Goal: Task Accomplishment & Management: Complete application form

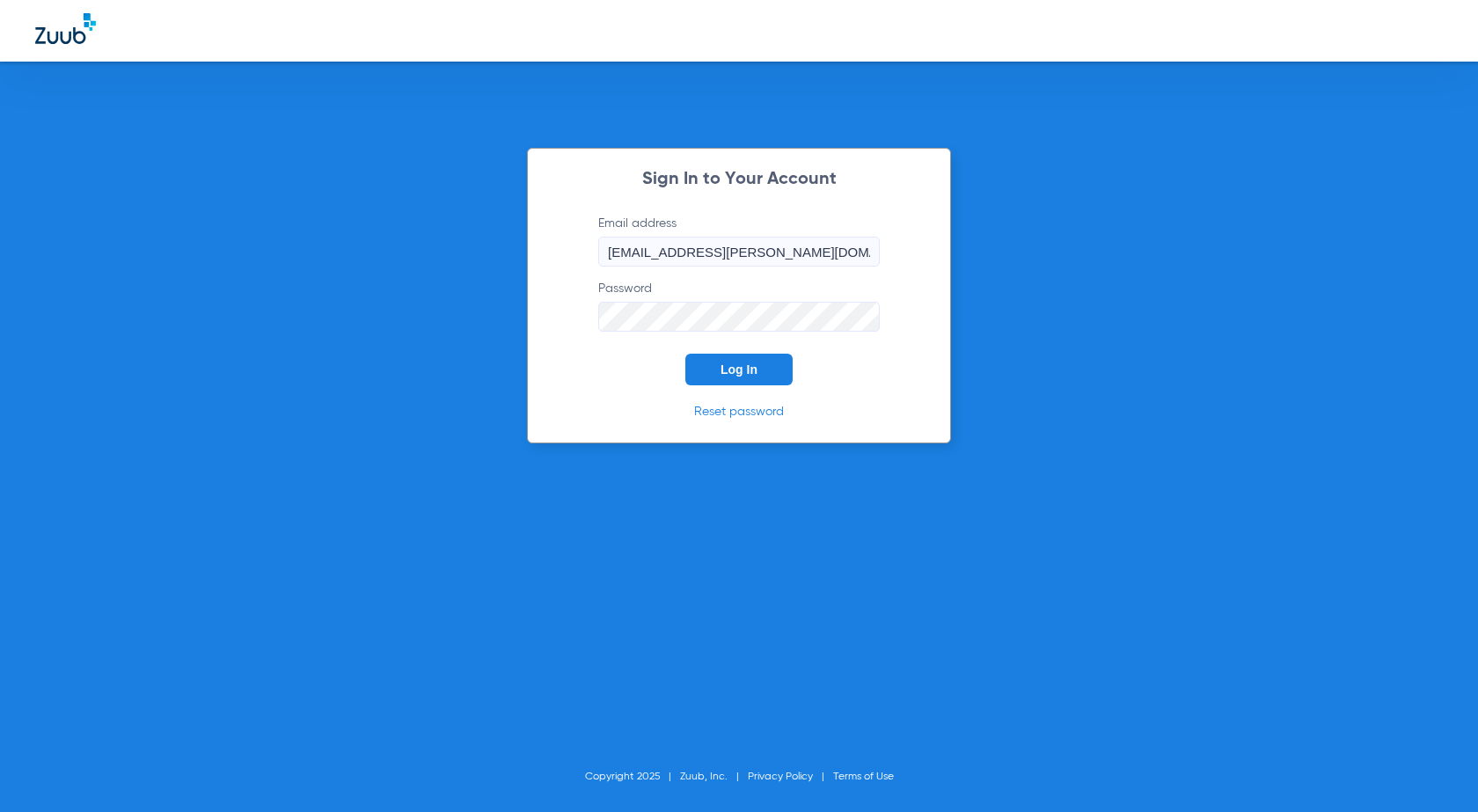
click at [744, 373] on span "Log In" at bounding box center [739, 369] width 37 height 14
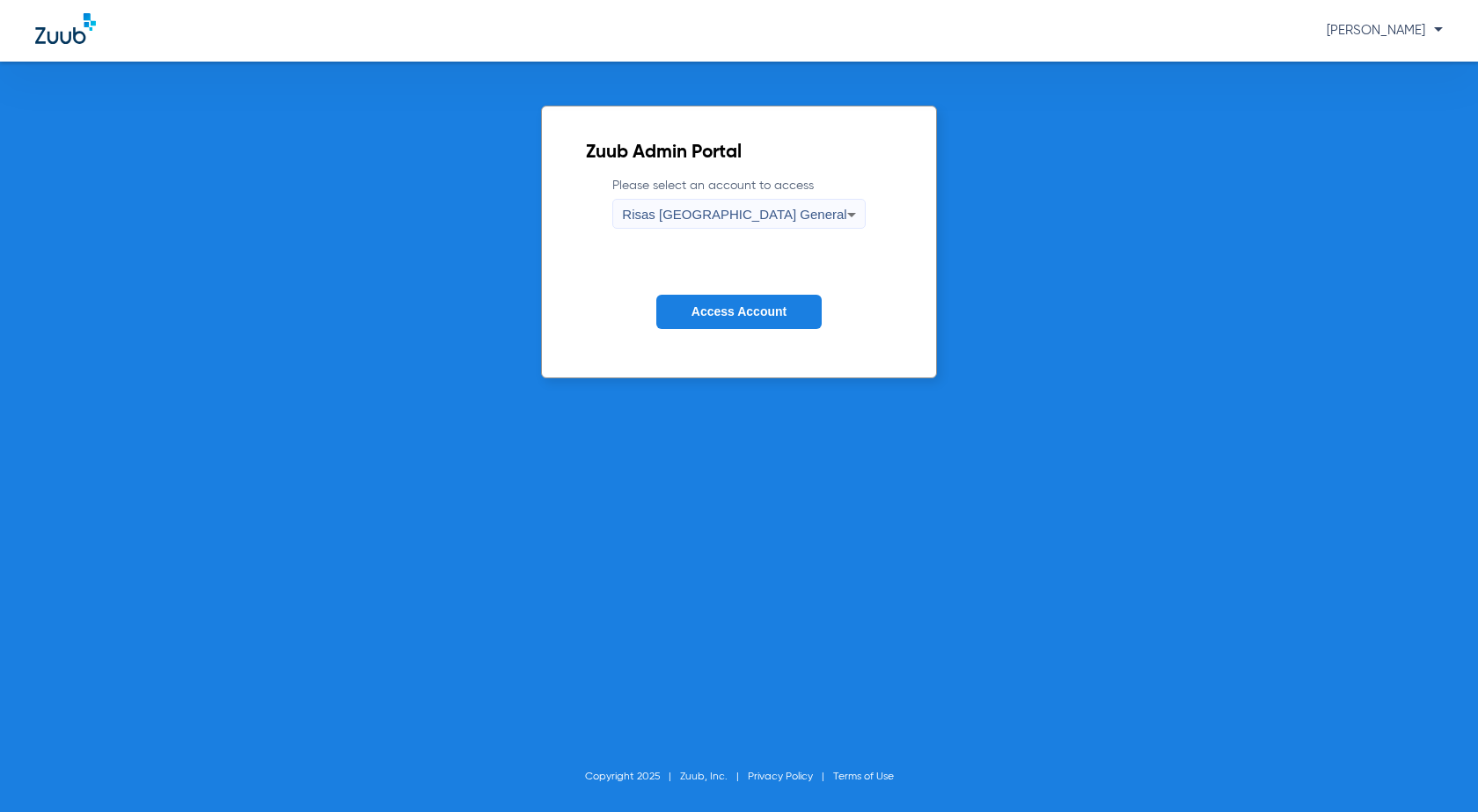
click at [740, 311] on span "Access Account" at bounding box center [739, 311] width 95 height 14
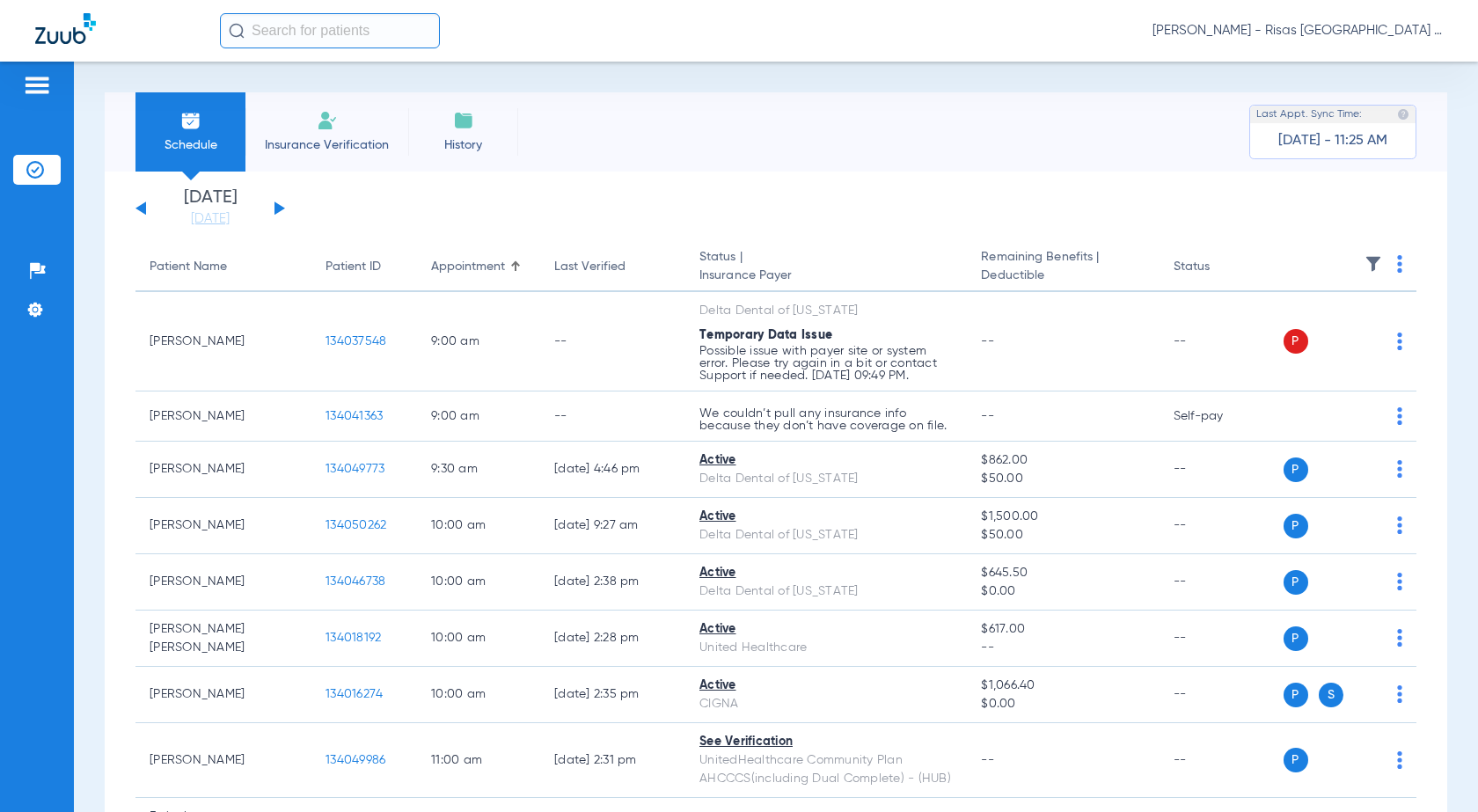
click at [330, 104] on li "Insurance Verification" at bounding box center [327, 132] width 163 height 79
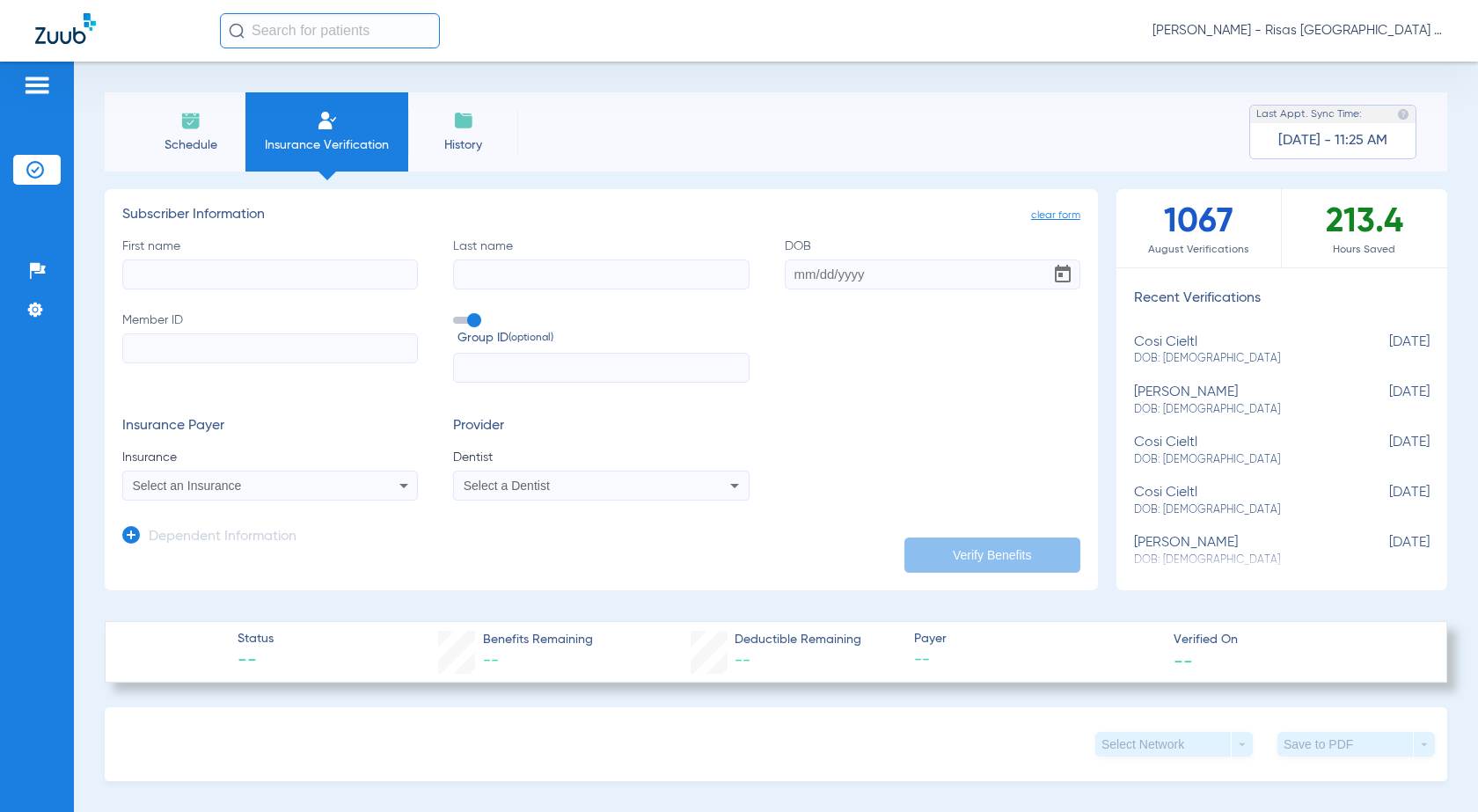
click at [246, 485] on div "Select an Insurance" at bounding box center [243, 485] width 221 height 12
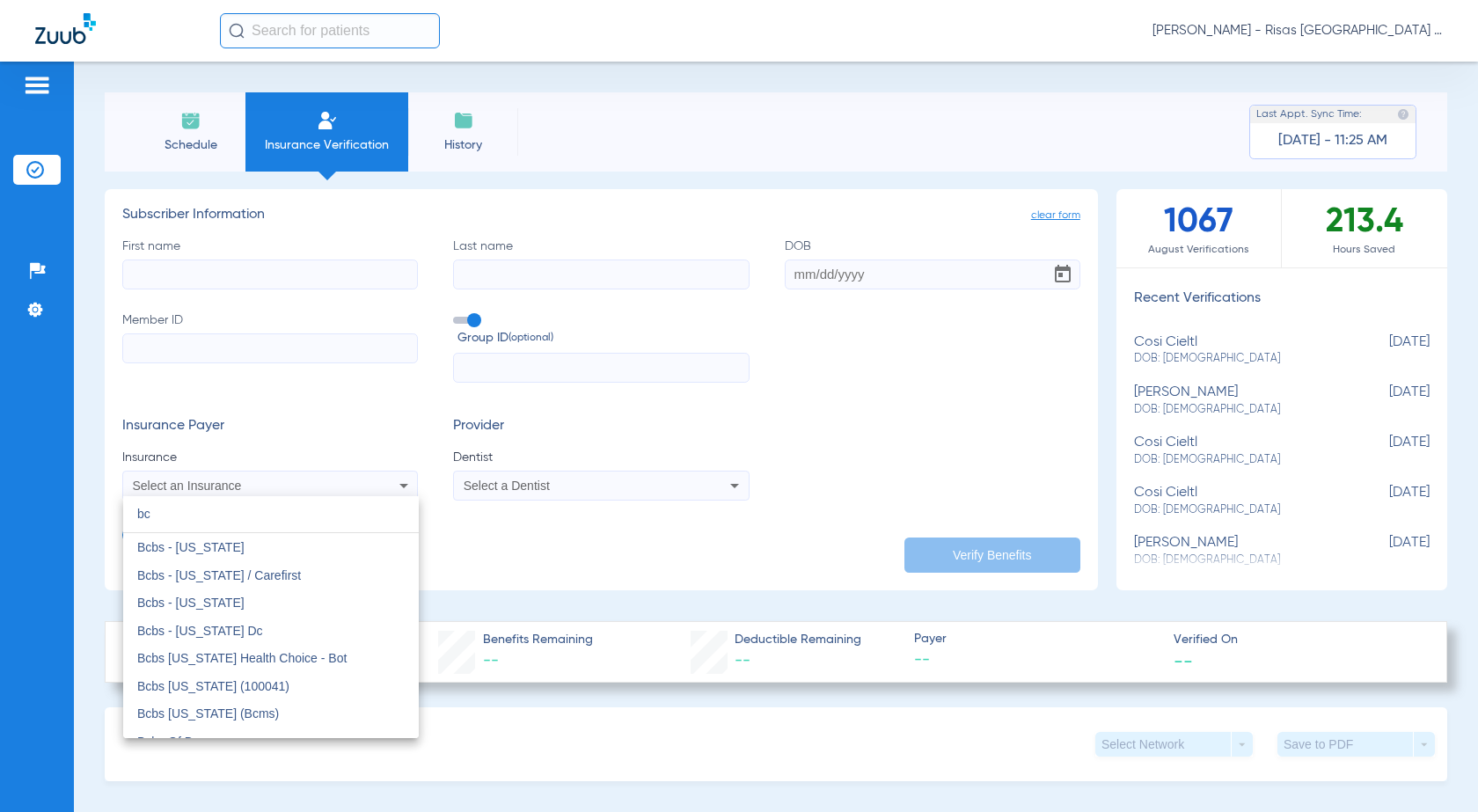
type input "bc"
click at [195, 263] on div at bounding box center [739, 406] width 1478 height 812
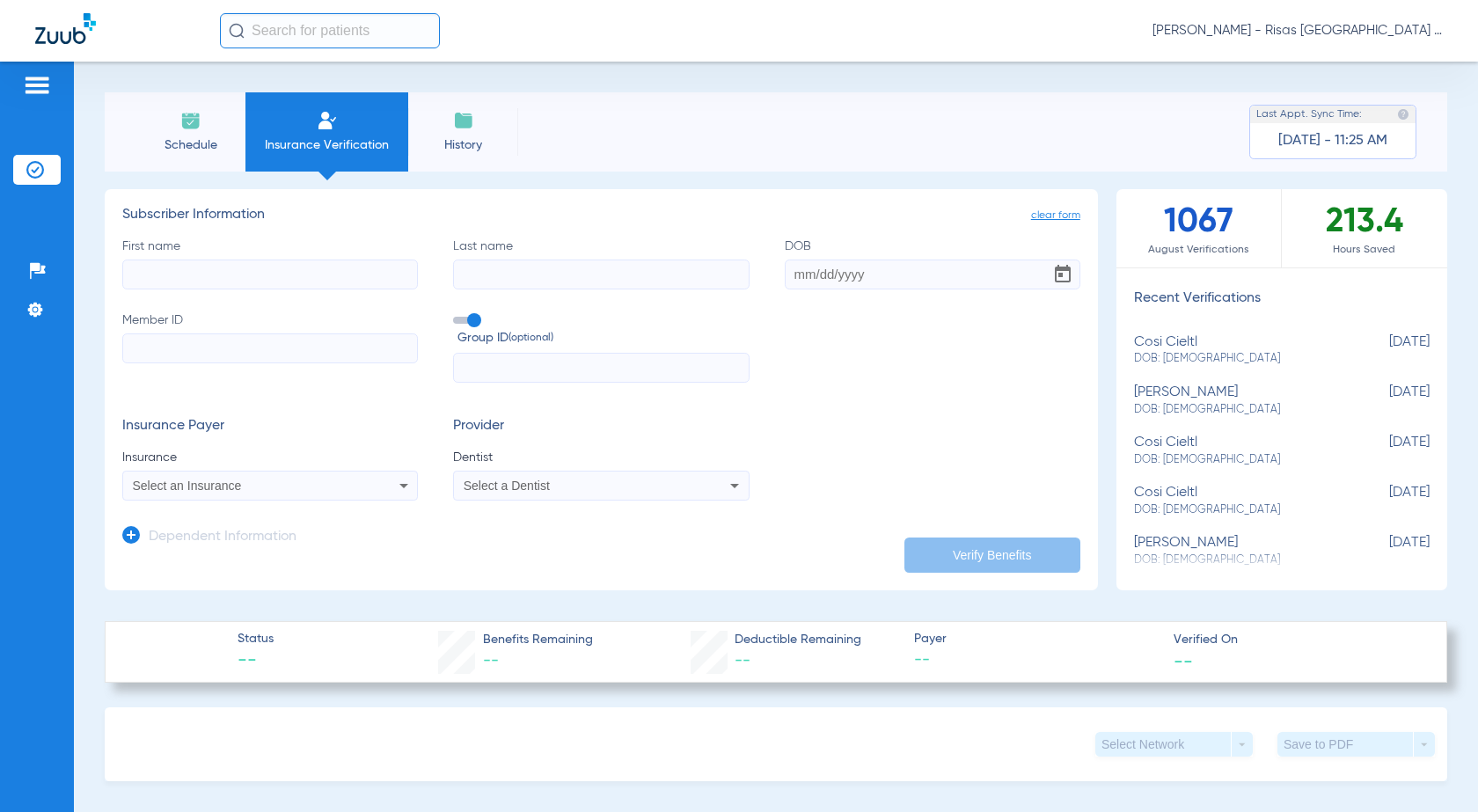
click at [189, 273] on input "First name" at bounding box center [270, 274] width 296 height 30
type input "g"
type input "L"
type input "Gian Carlos"
type input "Rodriguez"
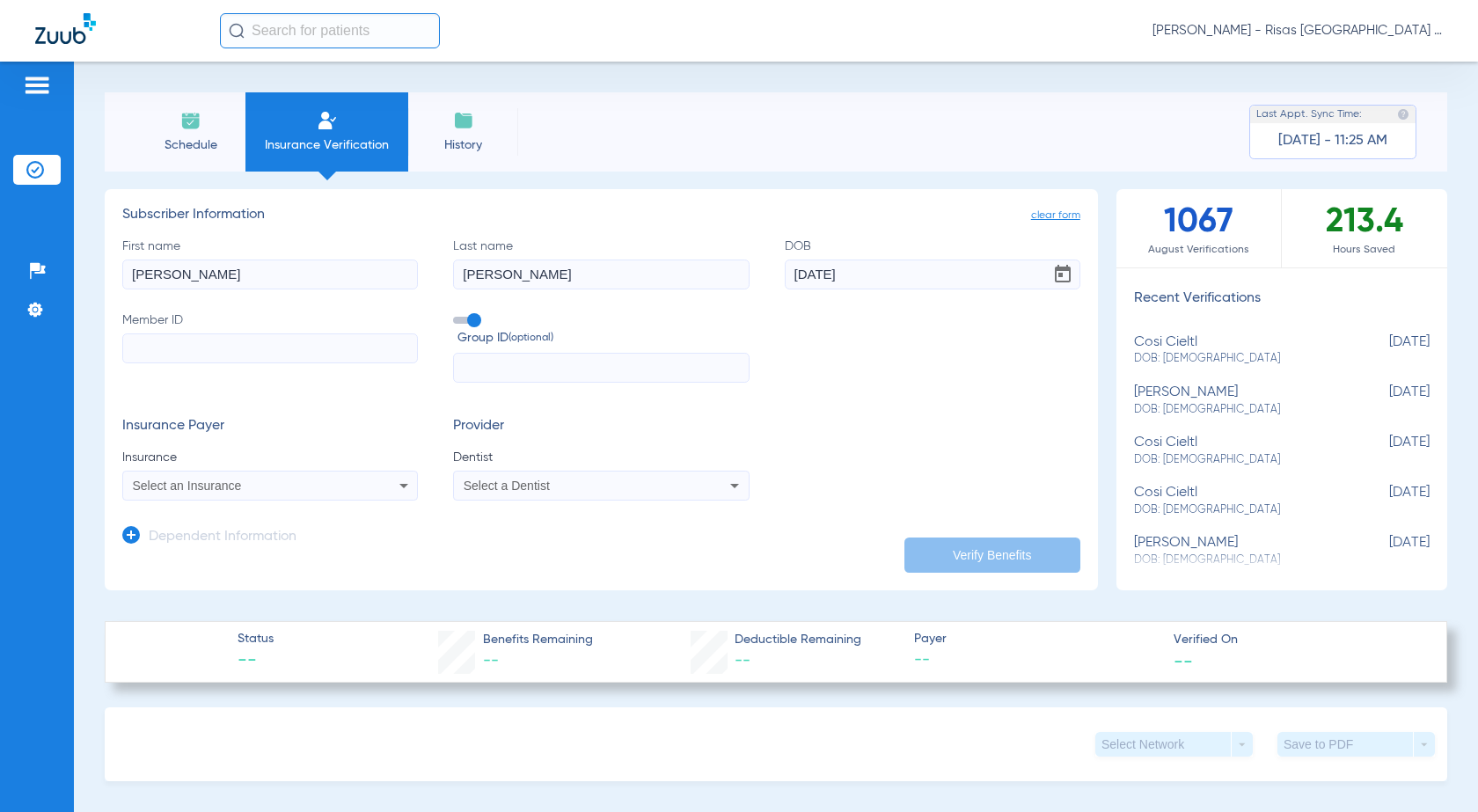
type input "03/13/1977"
click at [195, 340] on input "Member ID" at bounding box center [270, 348] width 296 height 30
paste input "XBP852588622"
type input "XBP852588622"
click at [455, 322] on span at bounding box center [466, 321] width 27 height 7
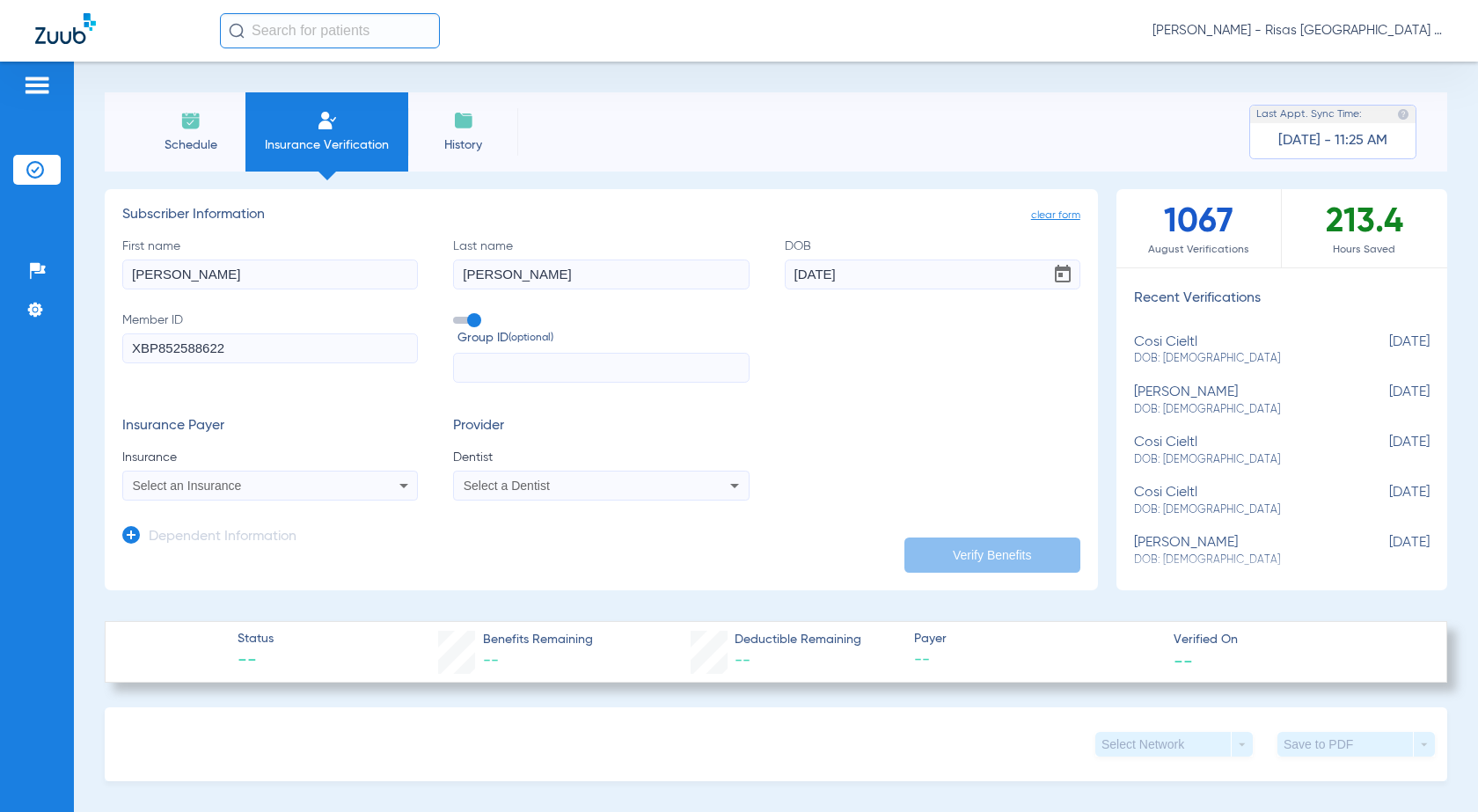
click at [456, 314] on input "Group ID (optional)" at bounding box center [456, 314] width 0 height 0
click at [268, 491] on div "Select an Insurance" at bounding box center [243, 485] width 221 height 12
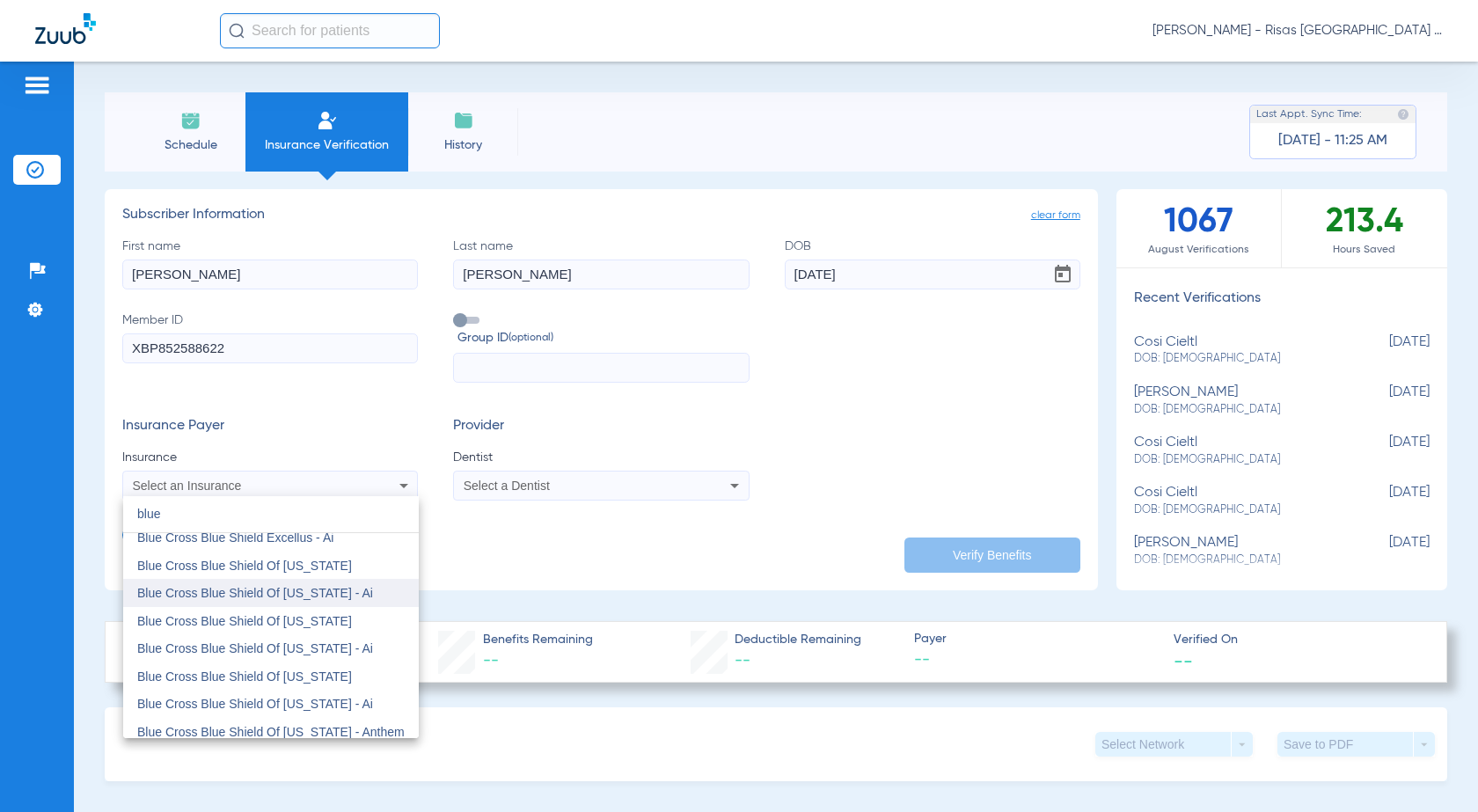
scroll to position [264, 0]
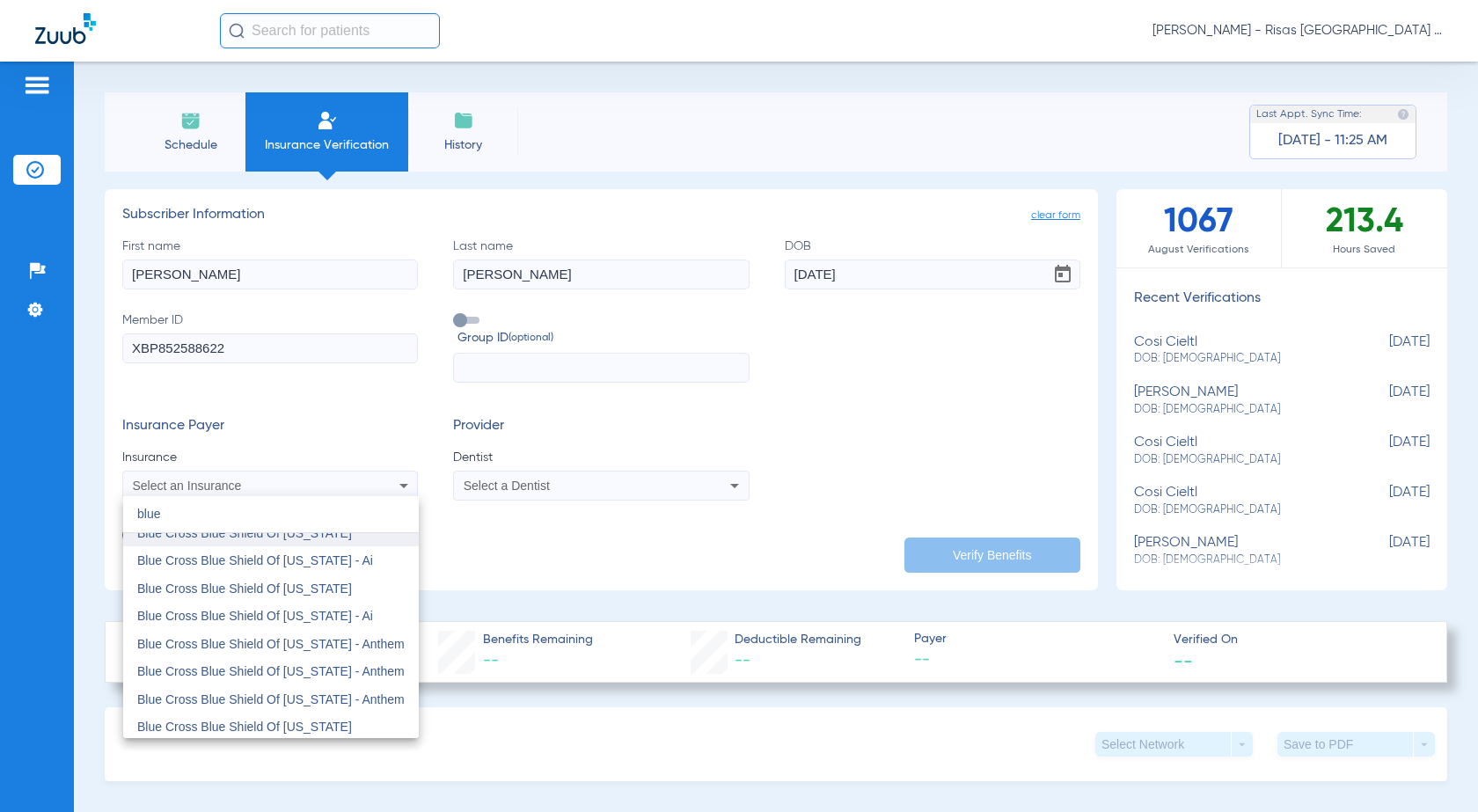
type input "blue"
click at [324, 537] on mat-option "Blue Cross Blue Shield Of [US_STATE]" at bounding box center [271, 533] width 296 height 28
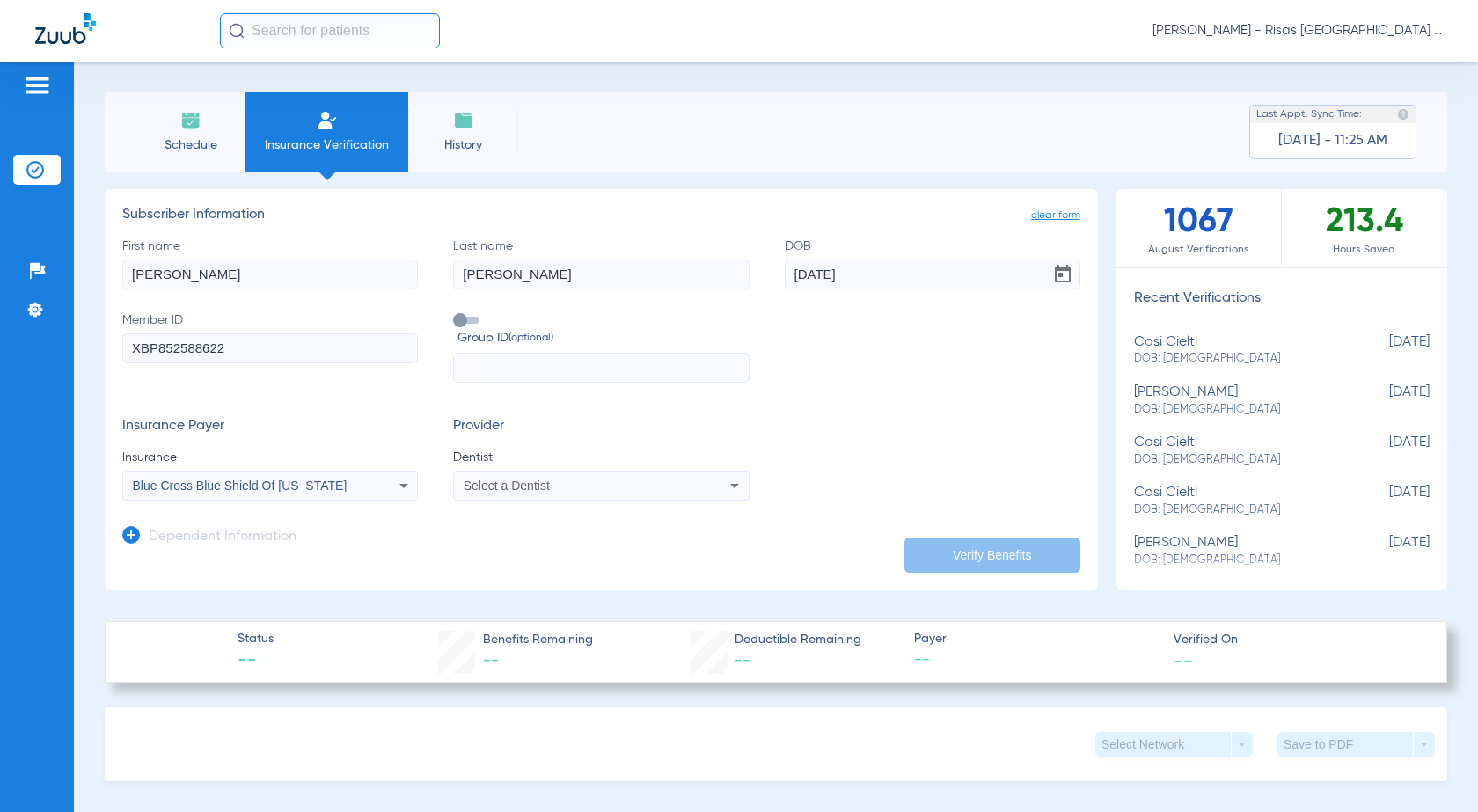
click at [539, 483] on span "Select a Dentist" at bounding box center [506, 485] width 86 height 14
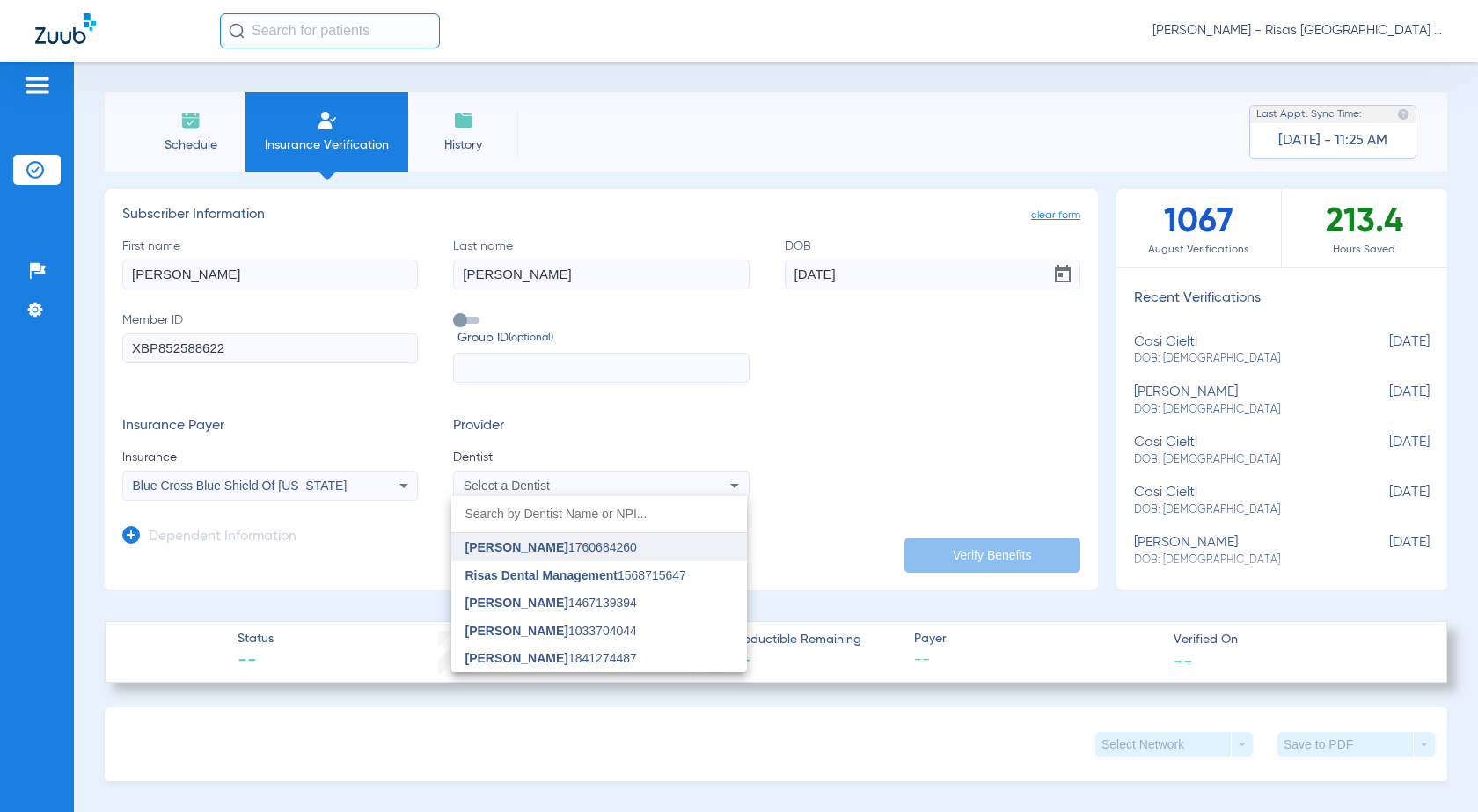
click at [567, 552] on span "[PERSON_NAME]" at bounding box center [516, 547] width 103 height 14
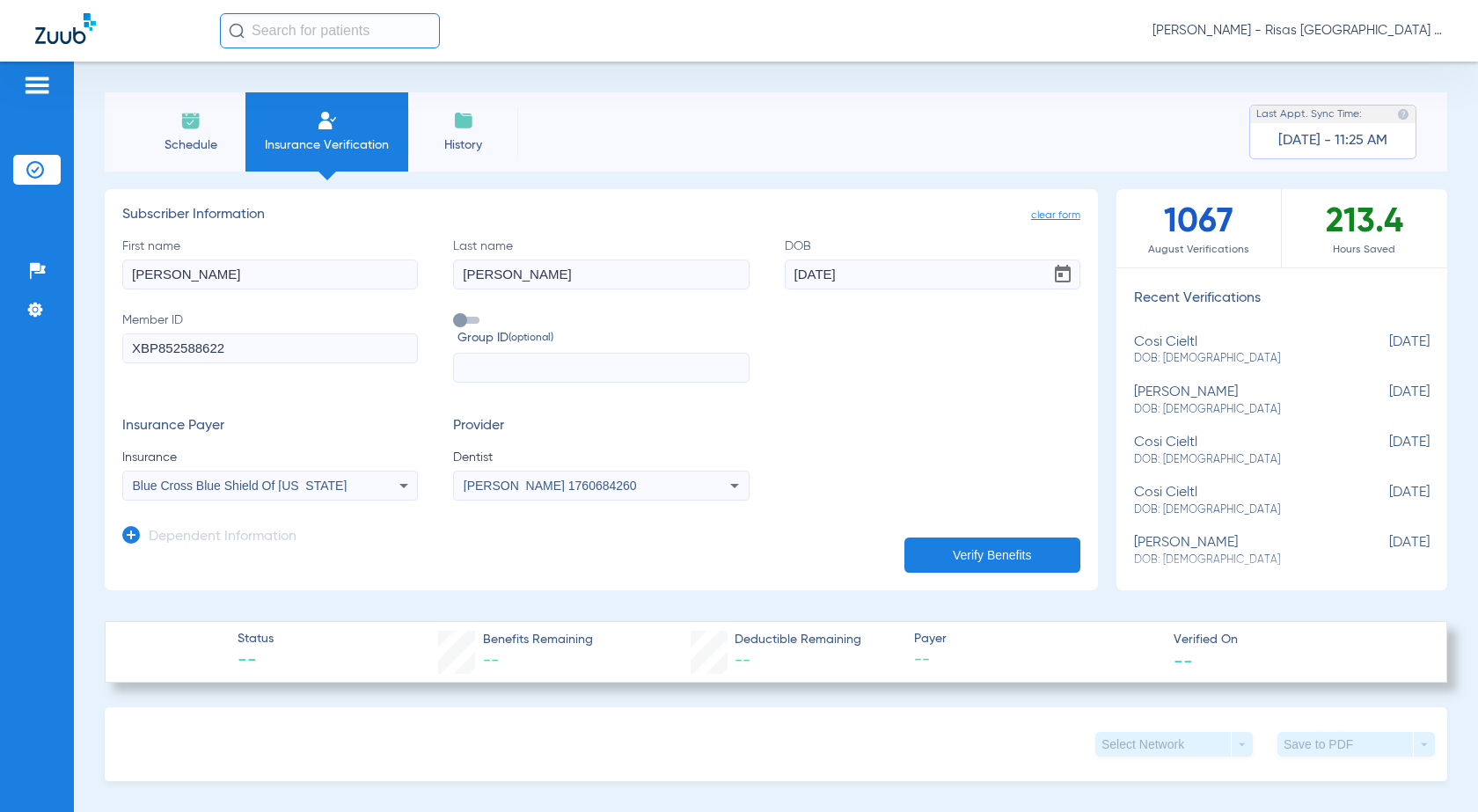
click at [998, 552] on button "Verify Benefits" at bounding box center [992, 555] width 176 height 35
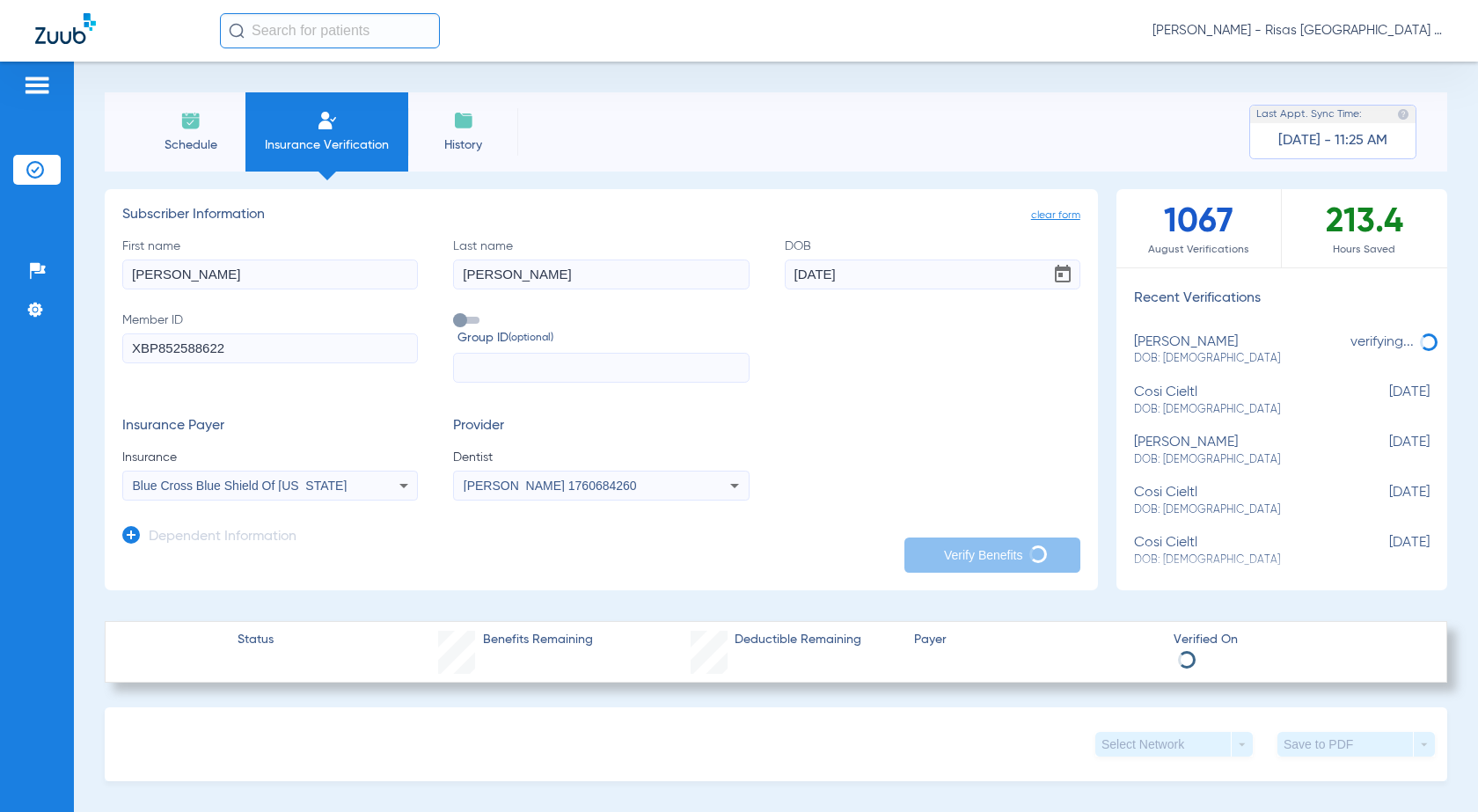
type input "Rodriguez"
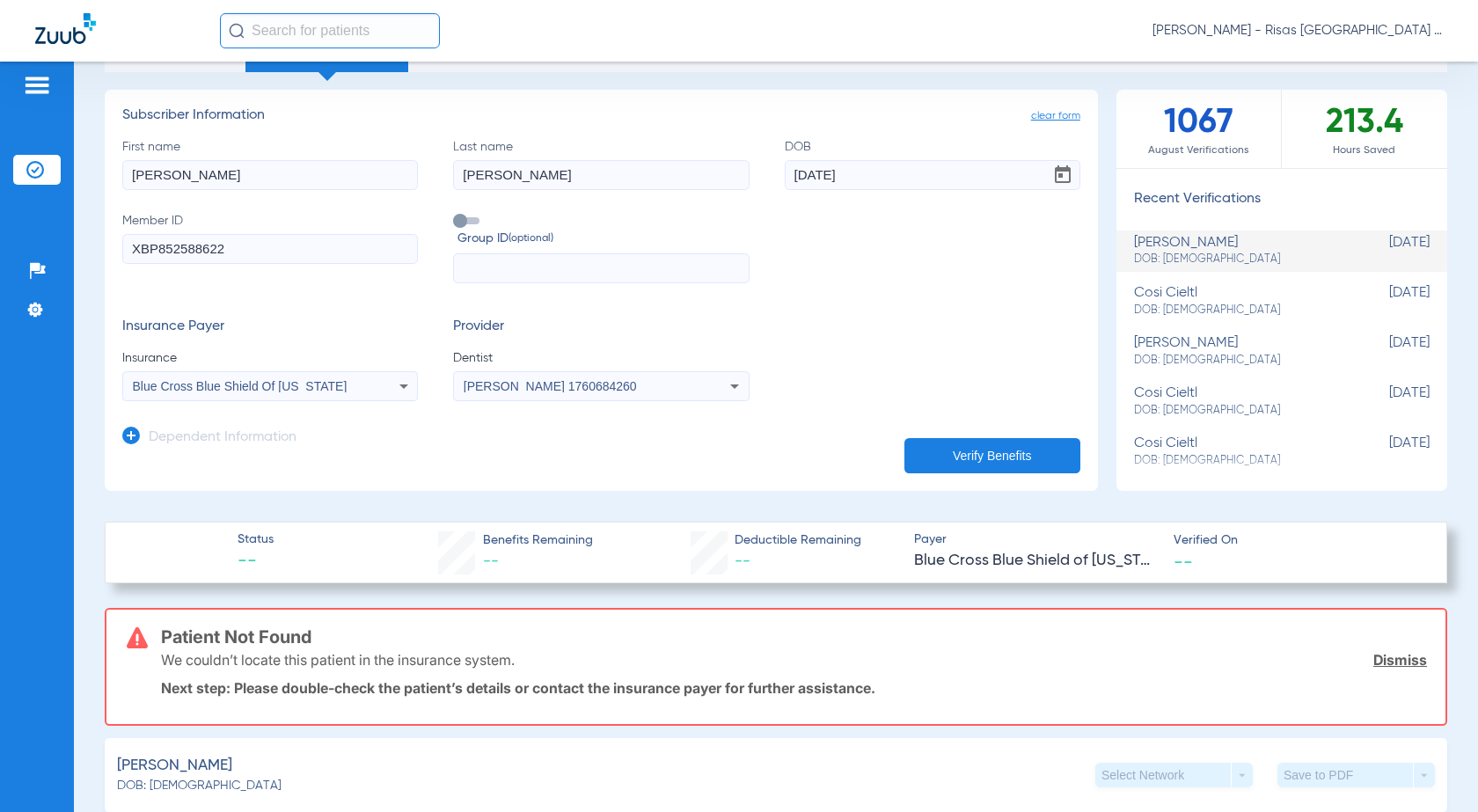
scroll to position [0, 0]
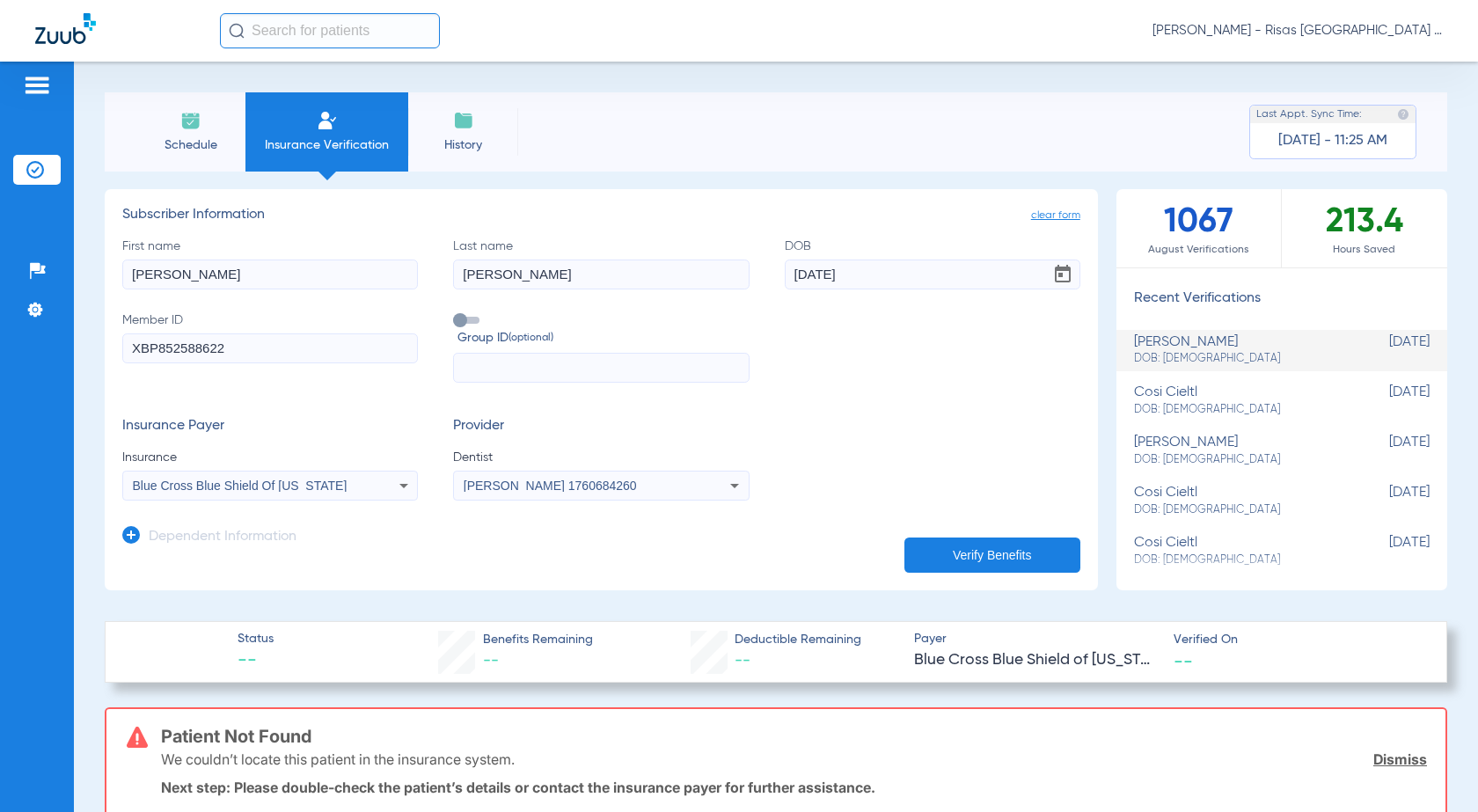
click at [231, 277] on input "Gian Carlos" at bounding box center [270, 274] width 296 height 30
drag, startPoint x: 231, startPoint y: 277, endPoint x: 180, endPoint y: 274, distance: 51.1
click at [180, 274] on input "Gian Carlos" at bounding box center [270, 274] width 296 height 30
click at [990, 548] on button "Verify Benefits" at bounding box center [992, 555] width 176 height 35
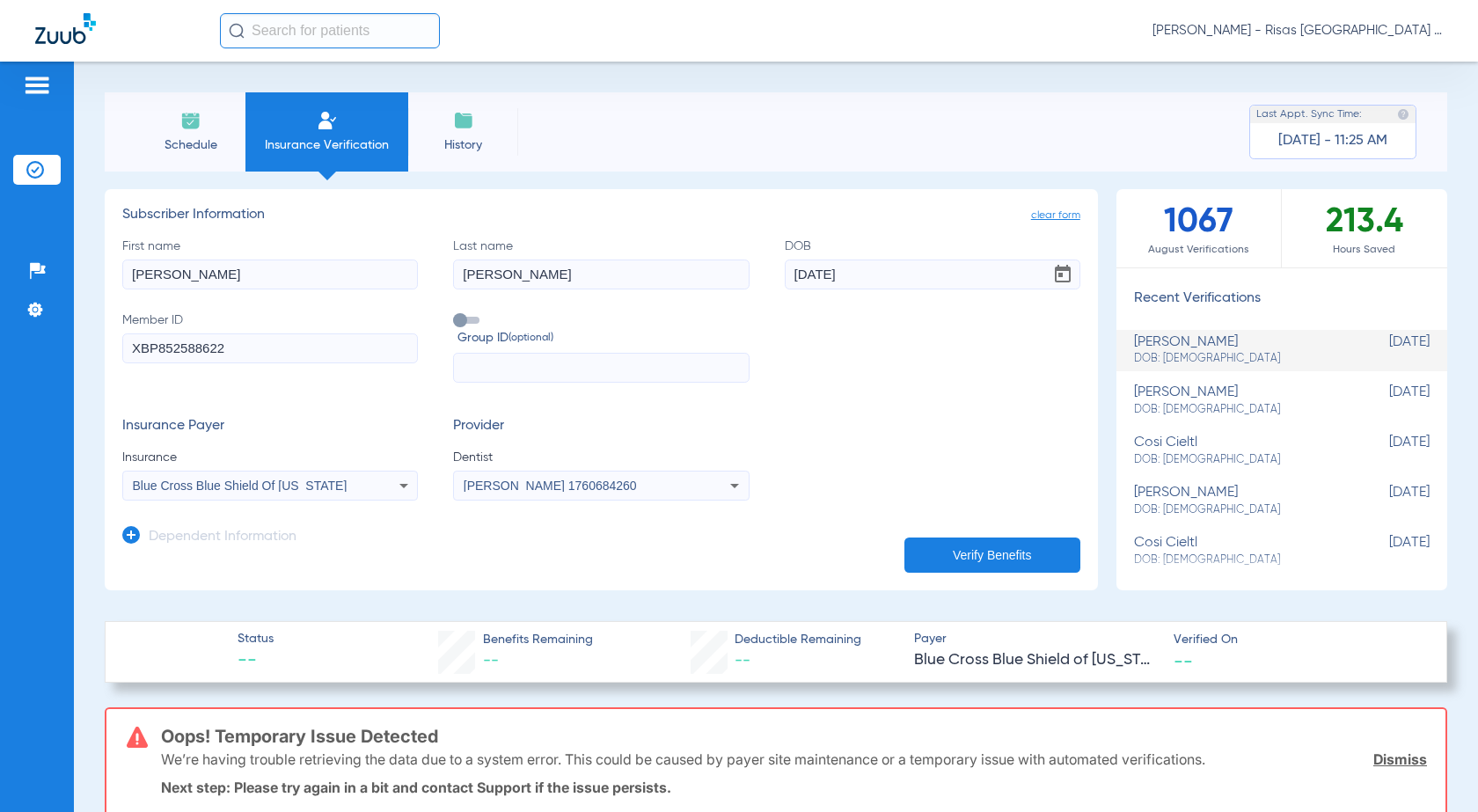
click at [177, 262] on input "Gian" at bounding box center [270, 274] width 296 height 30
drag, startPoint x: 171, startPoint y: 274, endPoint x: 0, endPoint y: 249, distance: 172.8
click at [0, 250] on div "Patients Insurance Verification Setup Help Center Settings Schedule Insurance V…" at bounding box center [739, 467] width 1478 height 812
type input "c"
click at [993, 551] on button "Verify Benefits" at bounding box center [992, 555] width 176 height 35
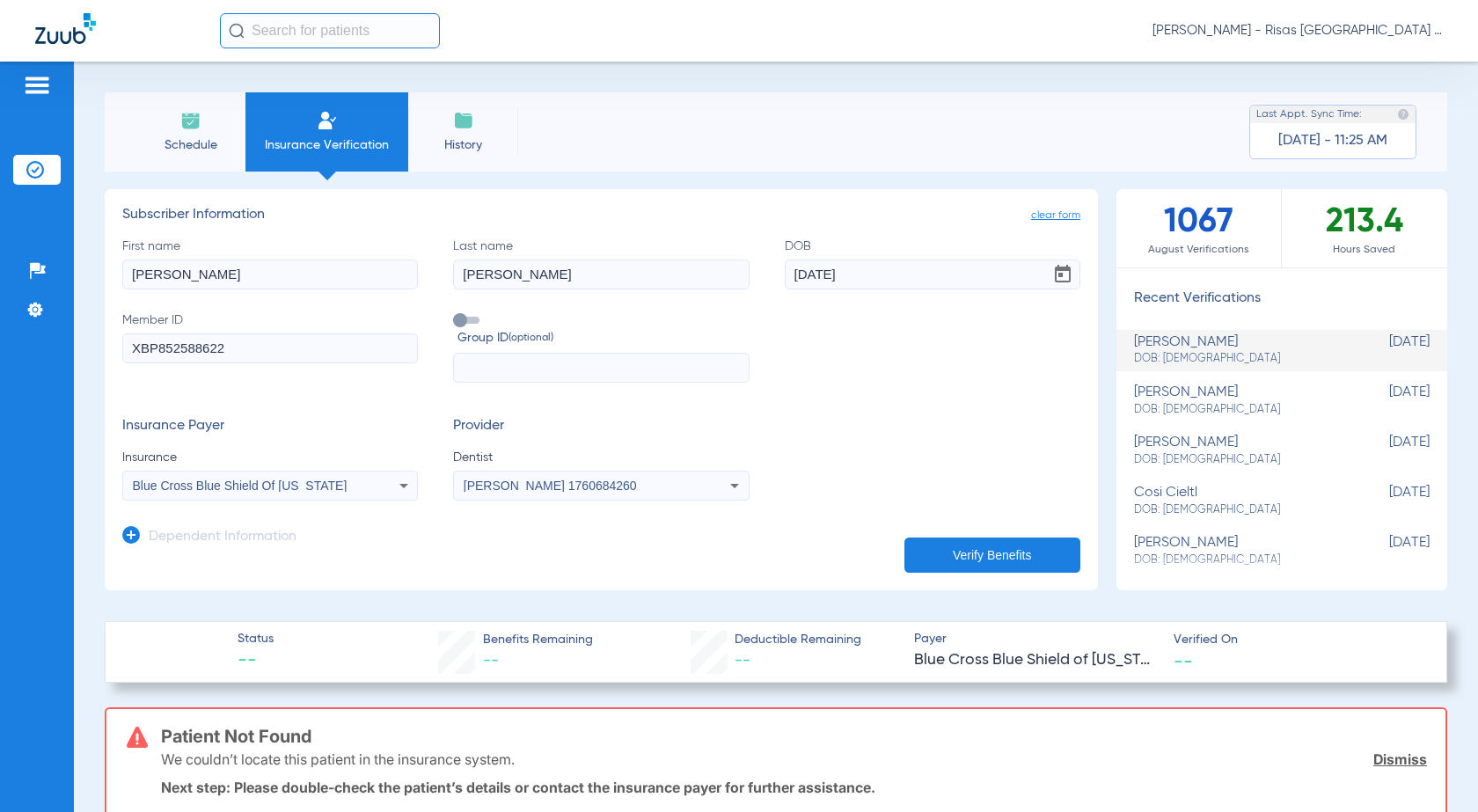
drag, startPoint x: 200, startPoint y: 269, endPoint x: 0, endPoint y: 297, distance: 202.0
click at [0, 297] on div "Patients Insurance Verification Setup Help Center Settings Schedule Insurance V…" at bounding box center [739, 467] width 1478 height 812
type input "Gian Carlos"
click at [908, 564] on button "Verify Benefits" at bounding box center [992, 555] width 176 height 35
click at [161, 351] on input "XBP852588622" at bounding box center [270, 348] width 296 height 30
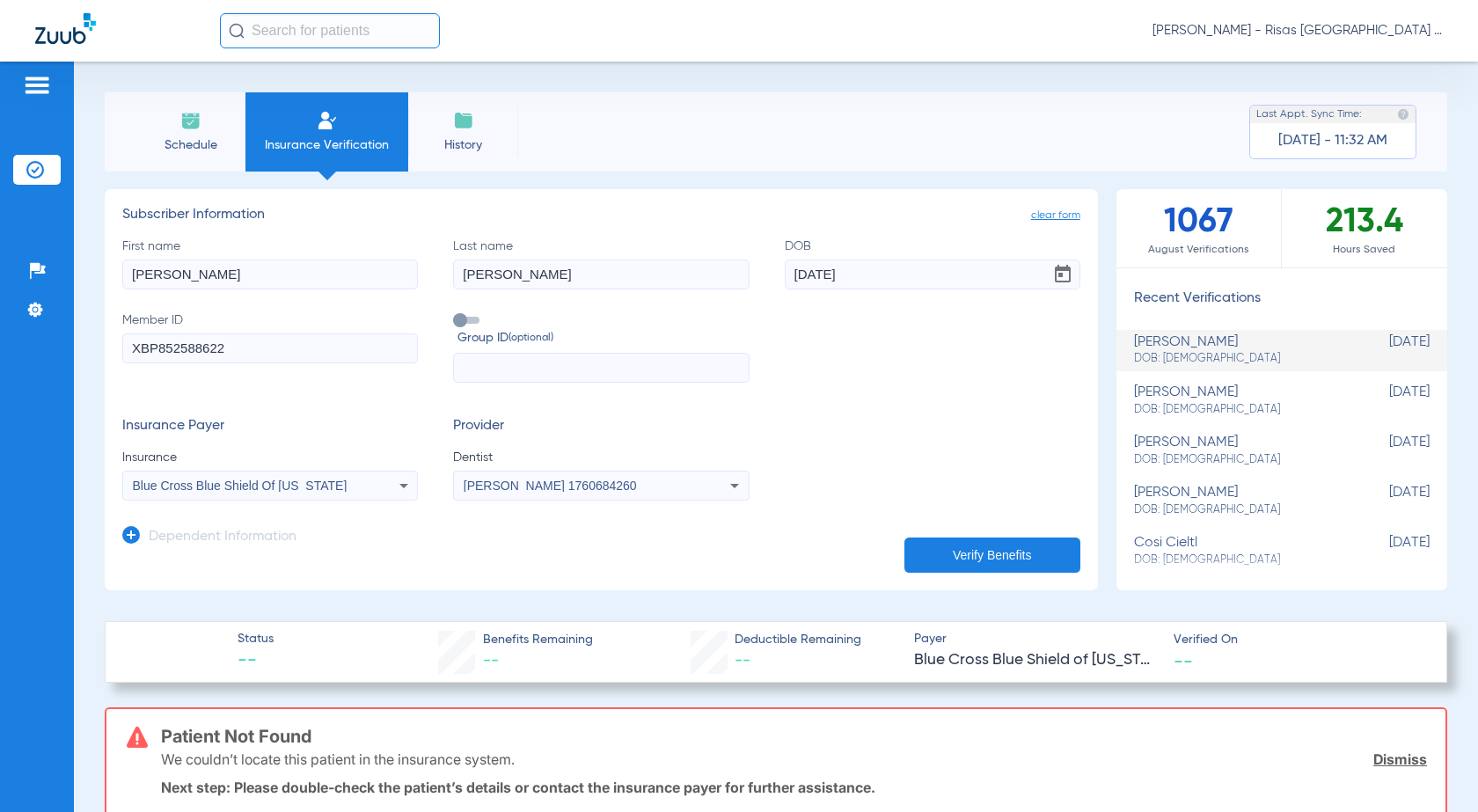
drag, startPoint x: 161, startPoint y: 351, endPoint x: 82, endPoint y: 324, distance: 83.5
click at [82, 324] on div "Schedule Insurance Verification History Last Appt. Sync Time: Today - 11:32 AM …" at bounding box center [776, 437] width 1404 height 750
click at [976, 559] on button "Verify Benefits" at bounding box center [992, 555] width 176 height 35
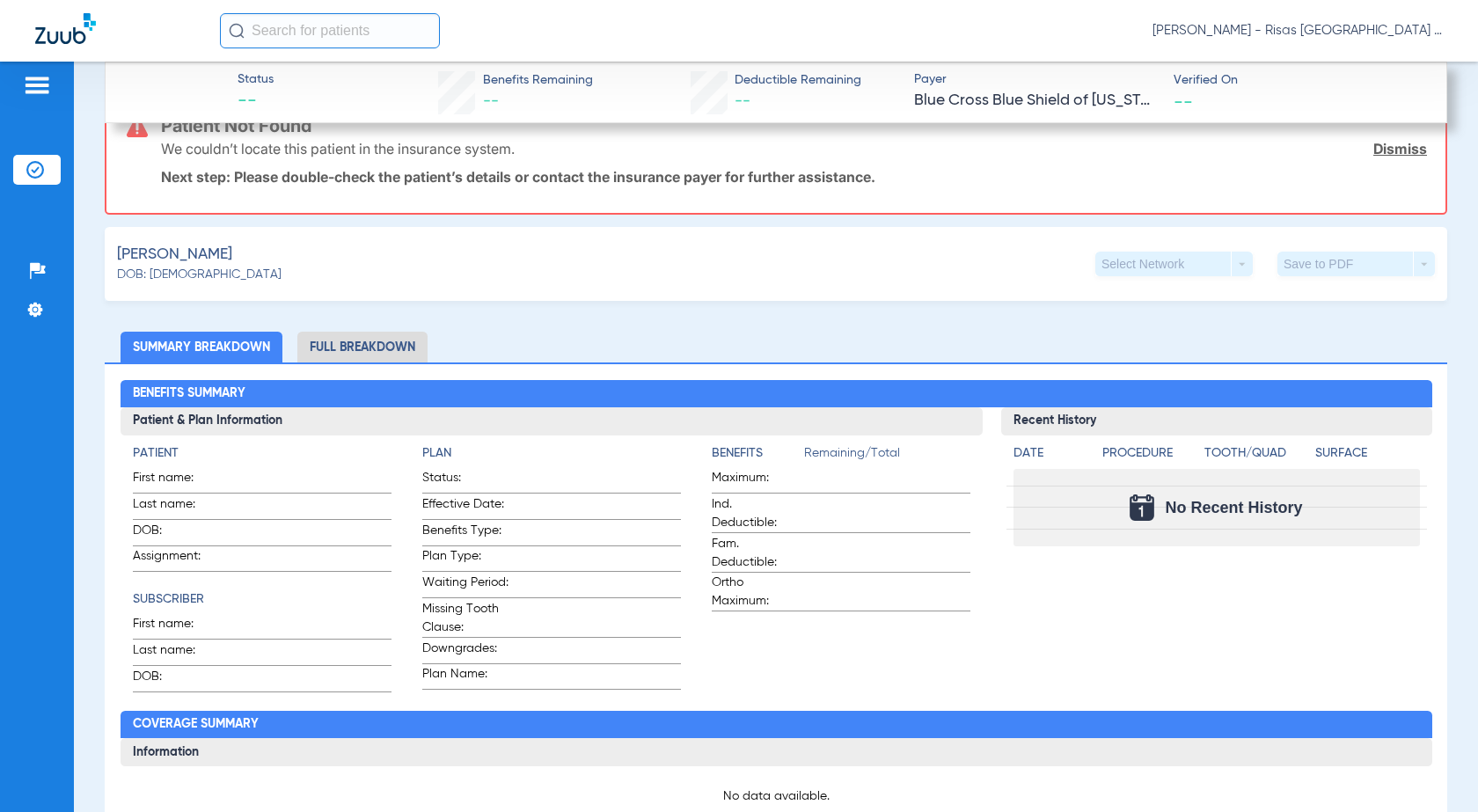
scroll to position [440, 0]
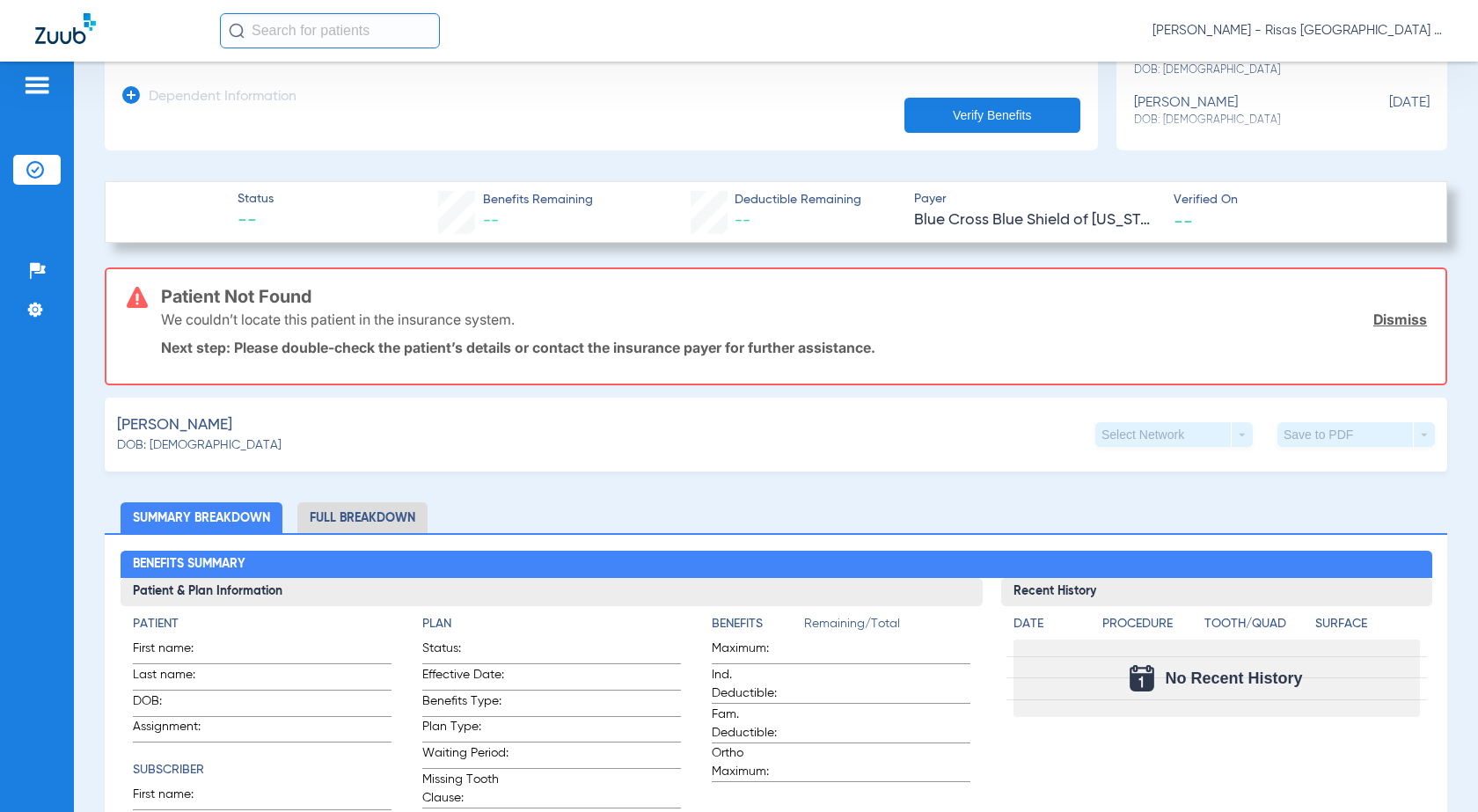
click at [333, 527] on li "Full Breakdown" at bounding box center [362, 517] width 130 height 30
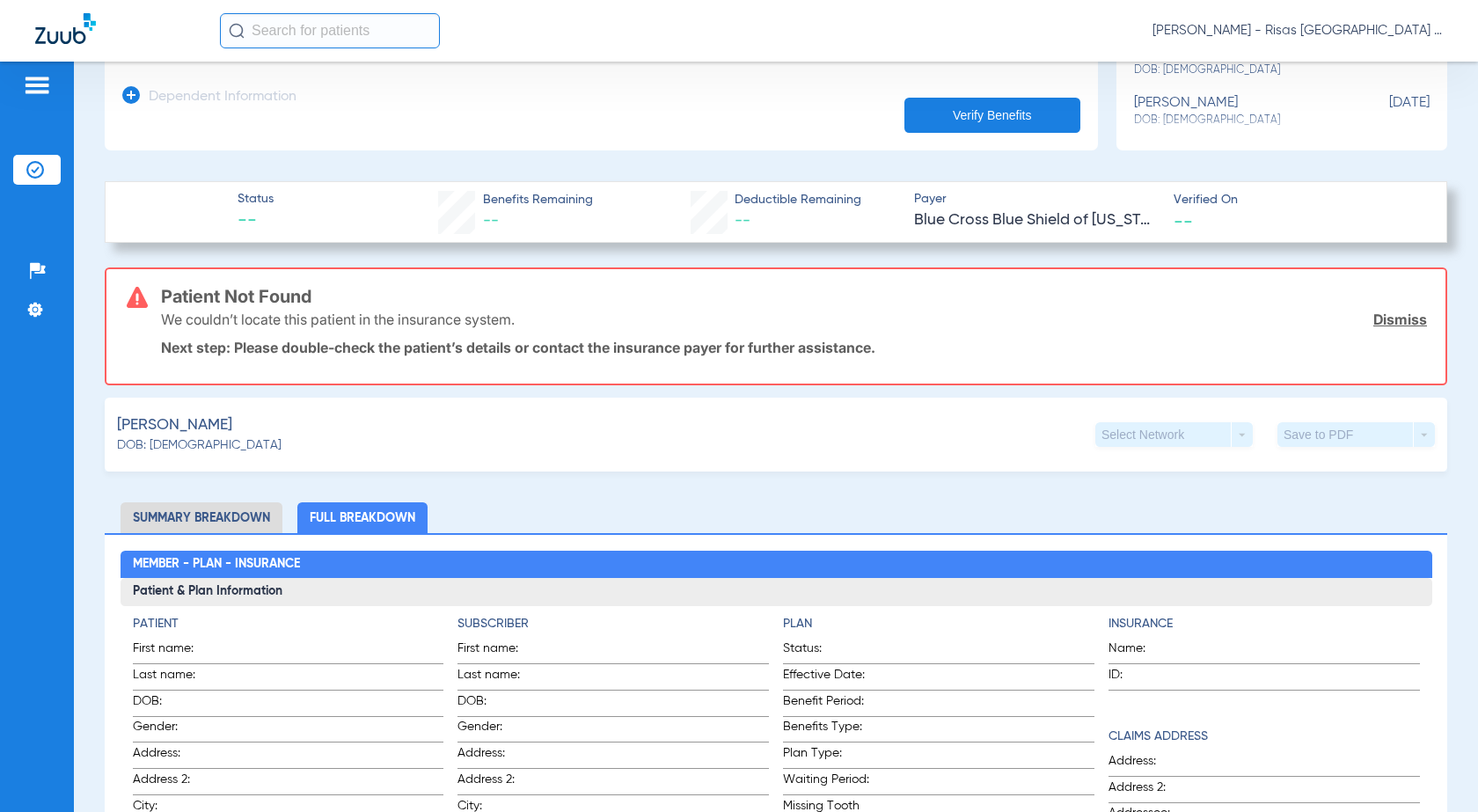
click at [205, 528] on li "Summary Breakdown" at bounding box center [200, 517] width 162 height 30
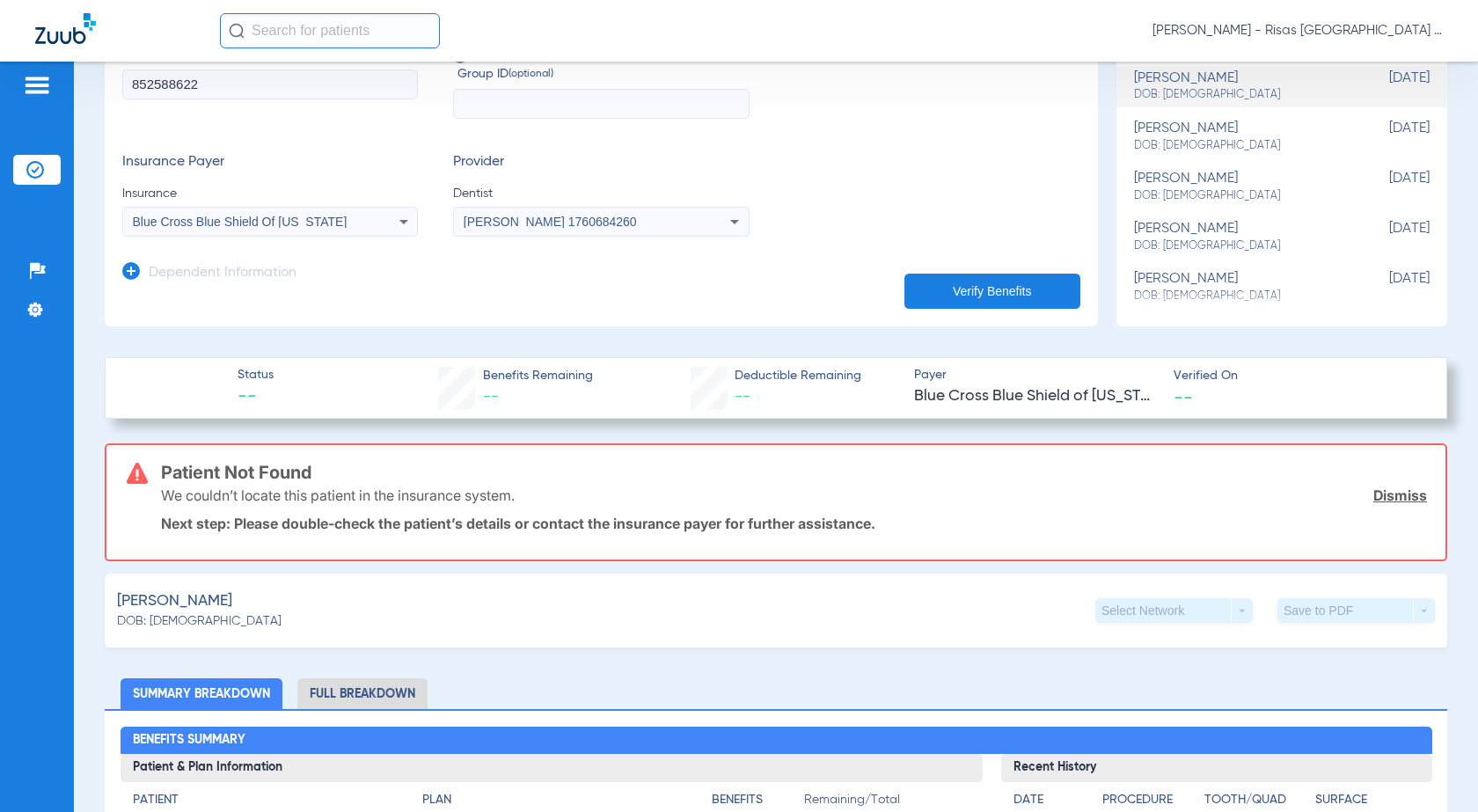
scroll to position [0, 0]
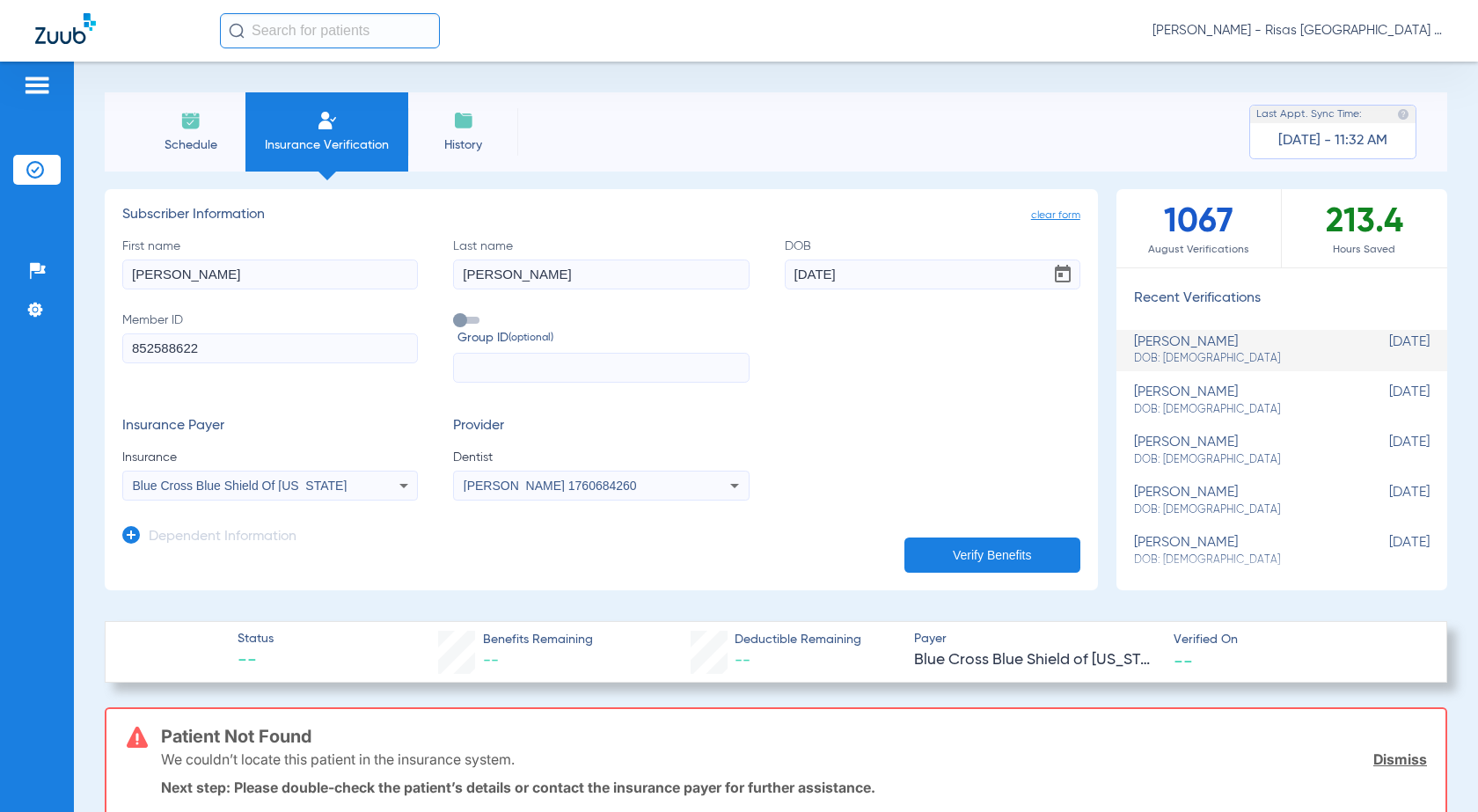
click at [403, 490] on icon at bounding box center [404, 485] width 21 height 21
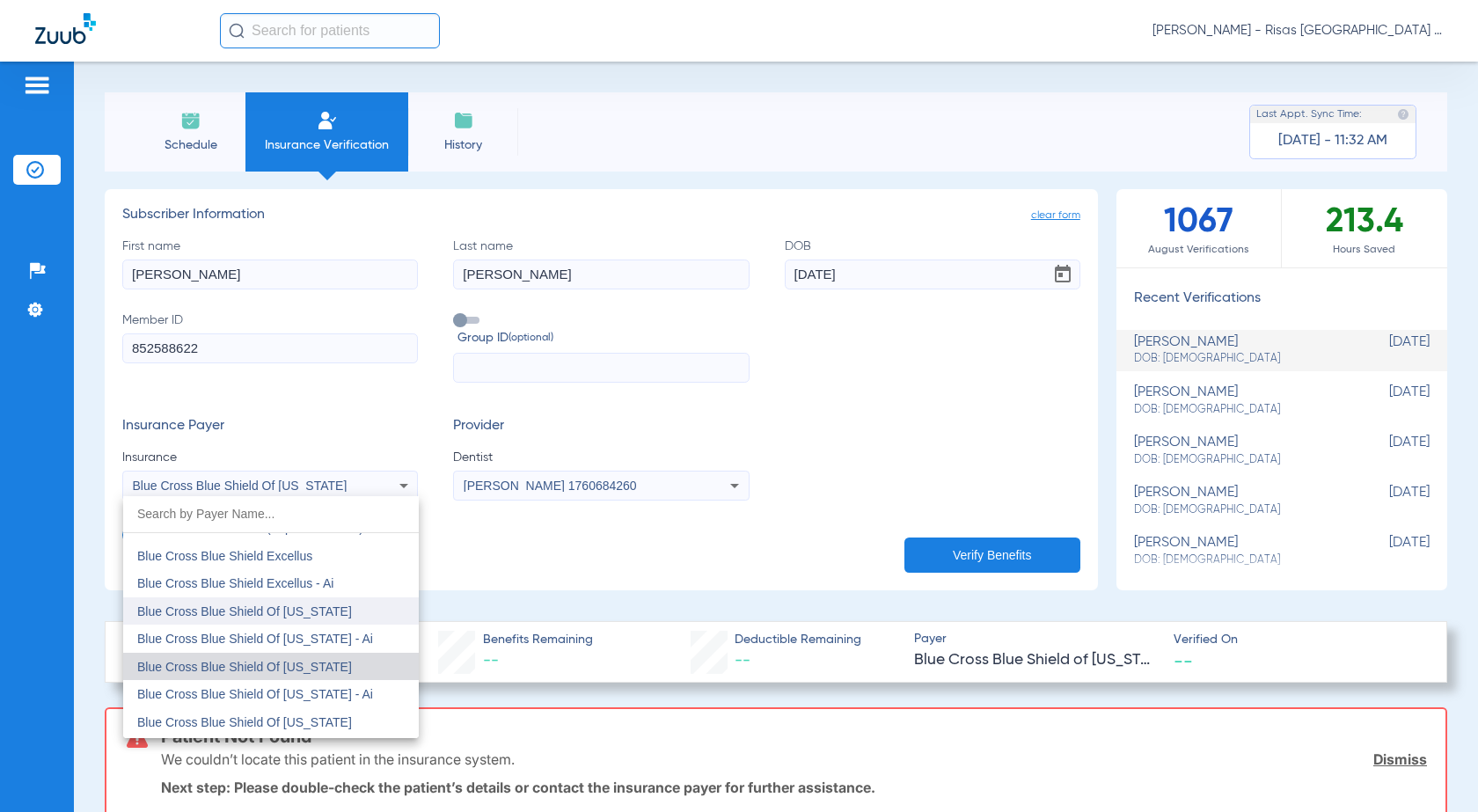
scroll to position [1269, 0]
click at [360, 666] on mat-option "Blue Cross Blue Shield Of [US_STATE] - Ai" at bounding box center [271, 663] width 296 height 28
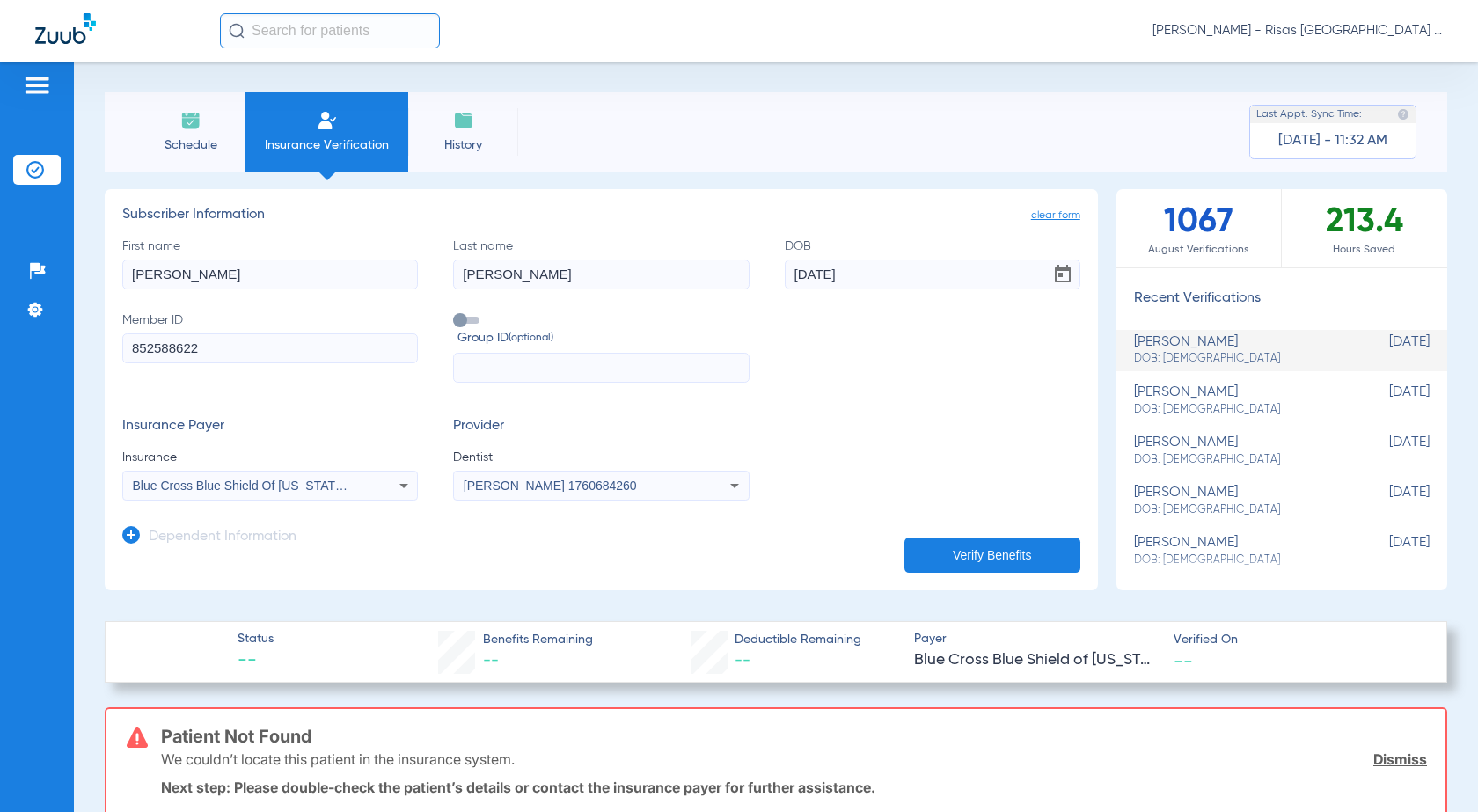
click at [958, 556] on button "Verify Benefits" at bounding box center [992, 555] width 176 height 35
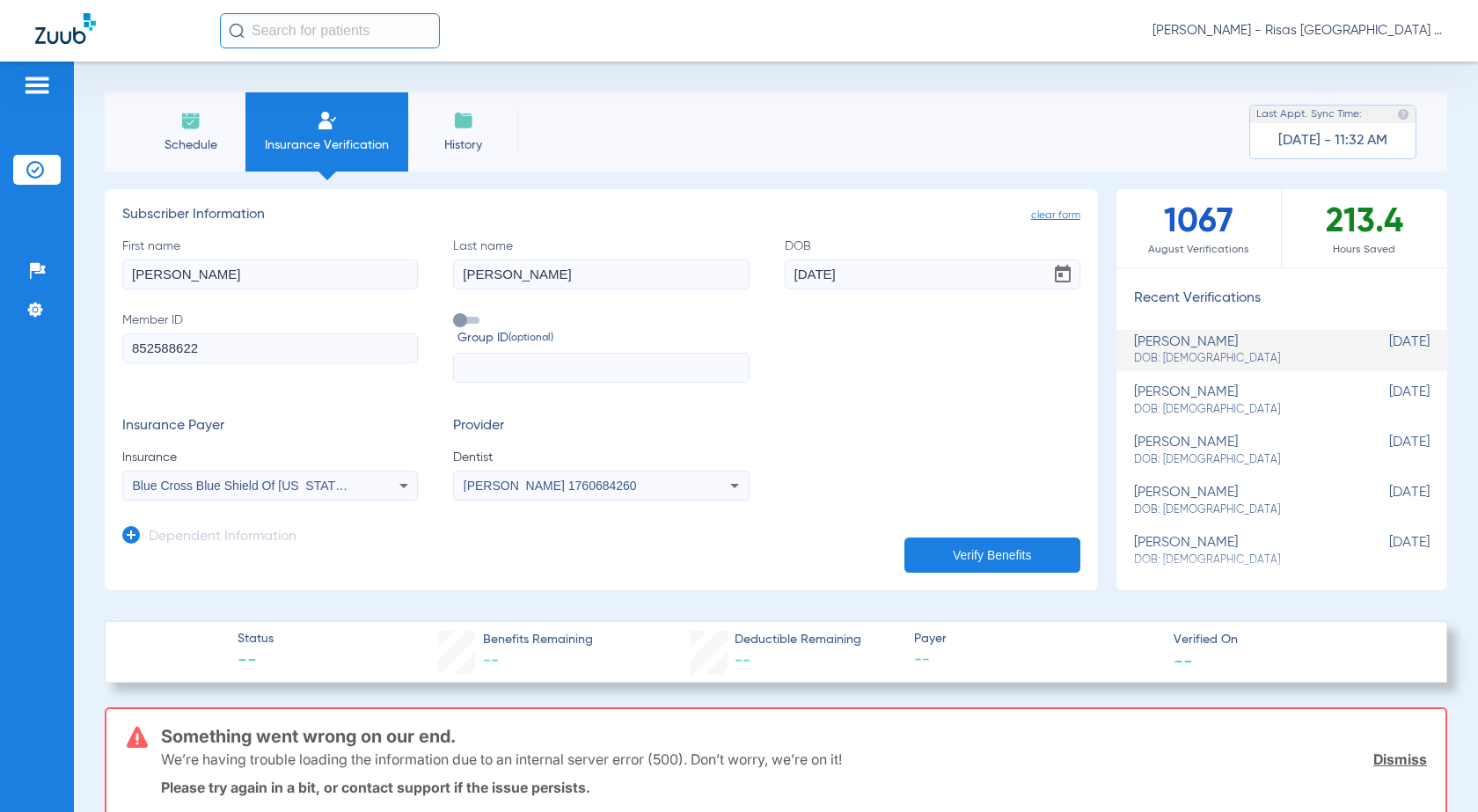
click at [133, 351] on input "852588622" at bounding box center [270, 348] width 296 height 30
type input "XBP852588622"
click at [943, 561] on button "Verify Benefits" at bounding box center [992, 555] width 176 height 35
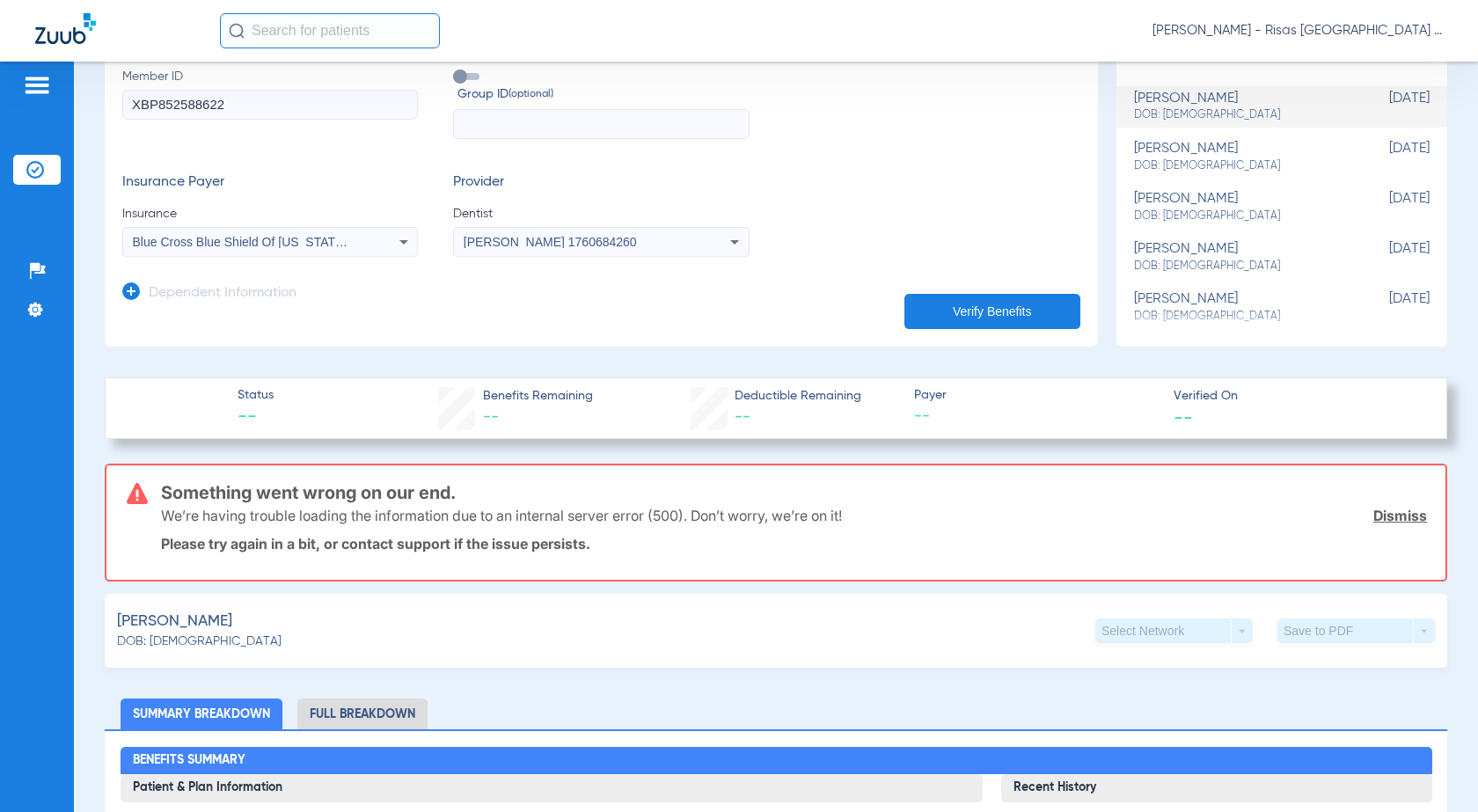
scroll to position [264, 0]
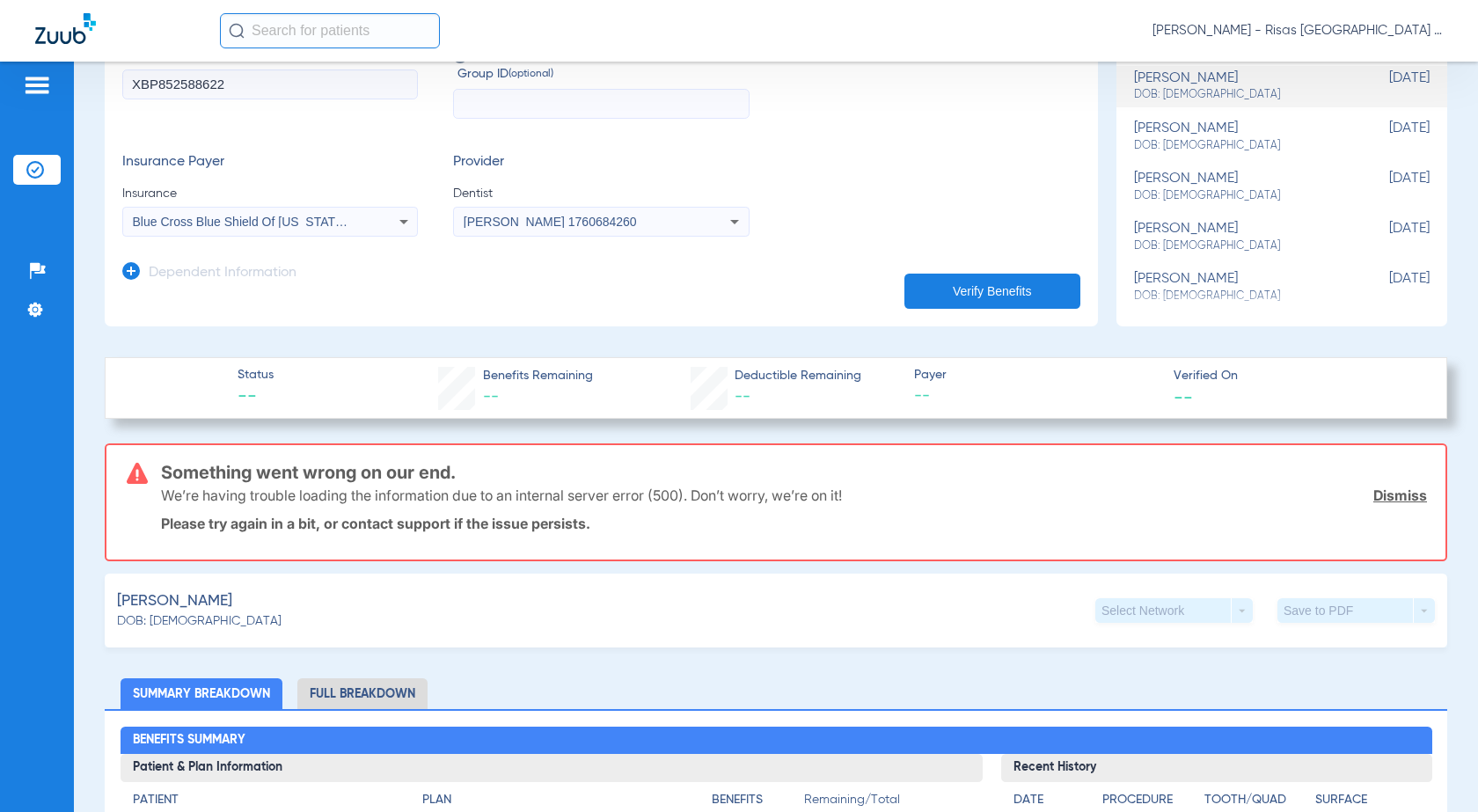
click at [339, 234] on mat-select "Blue Cross Blue Shield Of [US_STATE] - Ai" at bounding box center [270, 222] width 296 height 30
click at [340, 229] on div "Blue Cross Blue Shield Of [US_STATE] - Ai" at bounding box center [270, 222] width 294 height 21
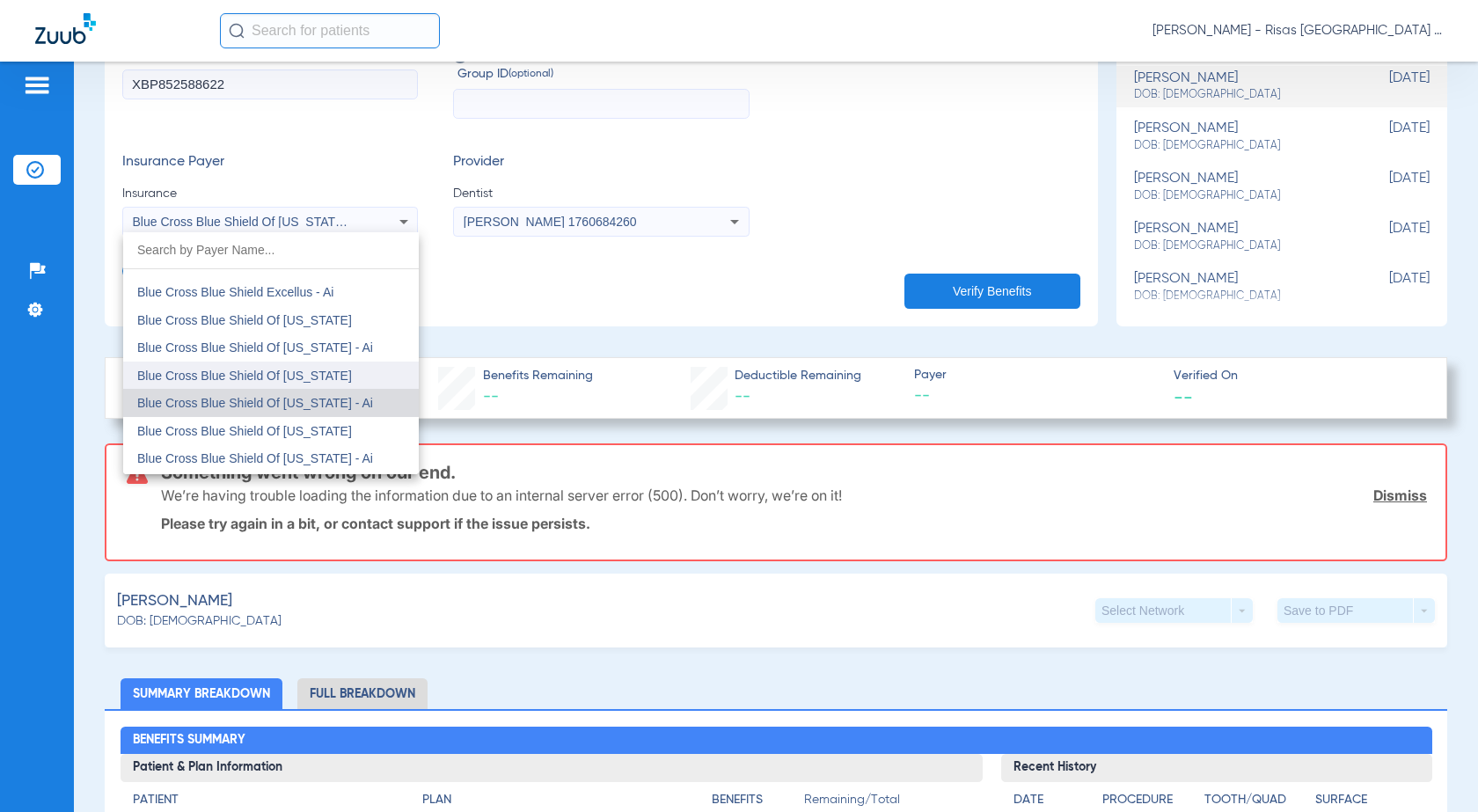
scroll to position [1297, 0]
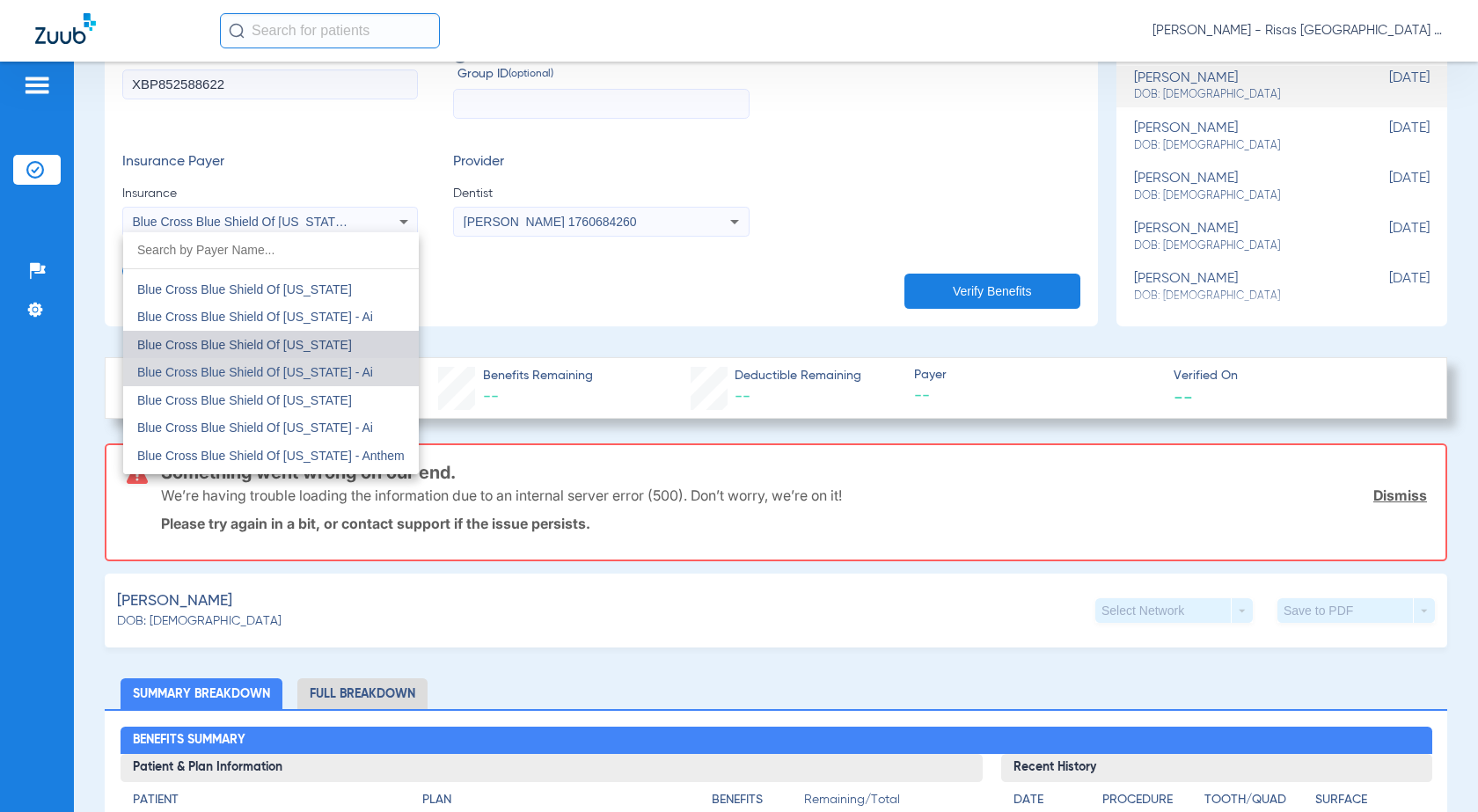
click at [307, 345] on span "Blue Cross Blue Shield Of [US_STATE]" at bounding box center [245, 345] width 214 height 14
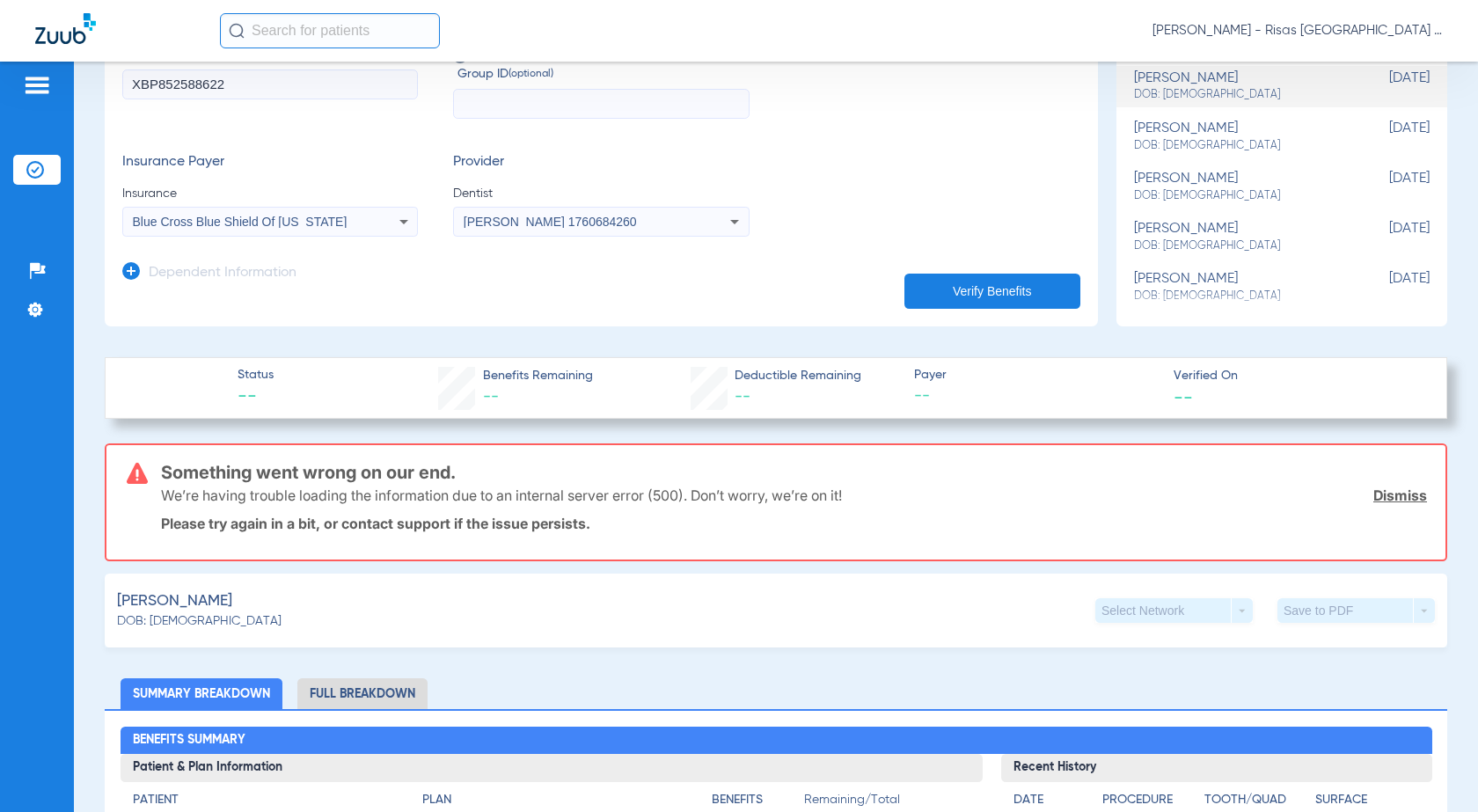
click at [986, 286] on button "Verify Benefits" at bounding box center [992, 291] width 176 height 35
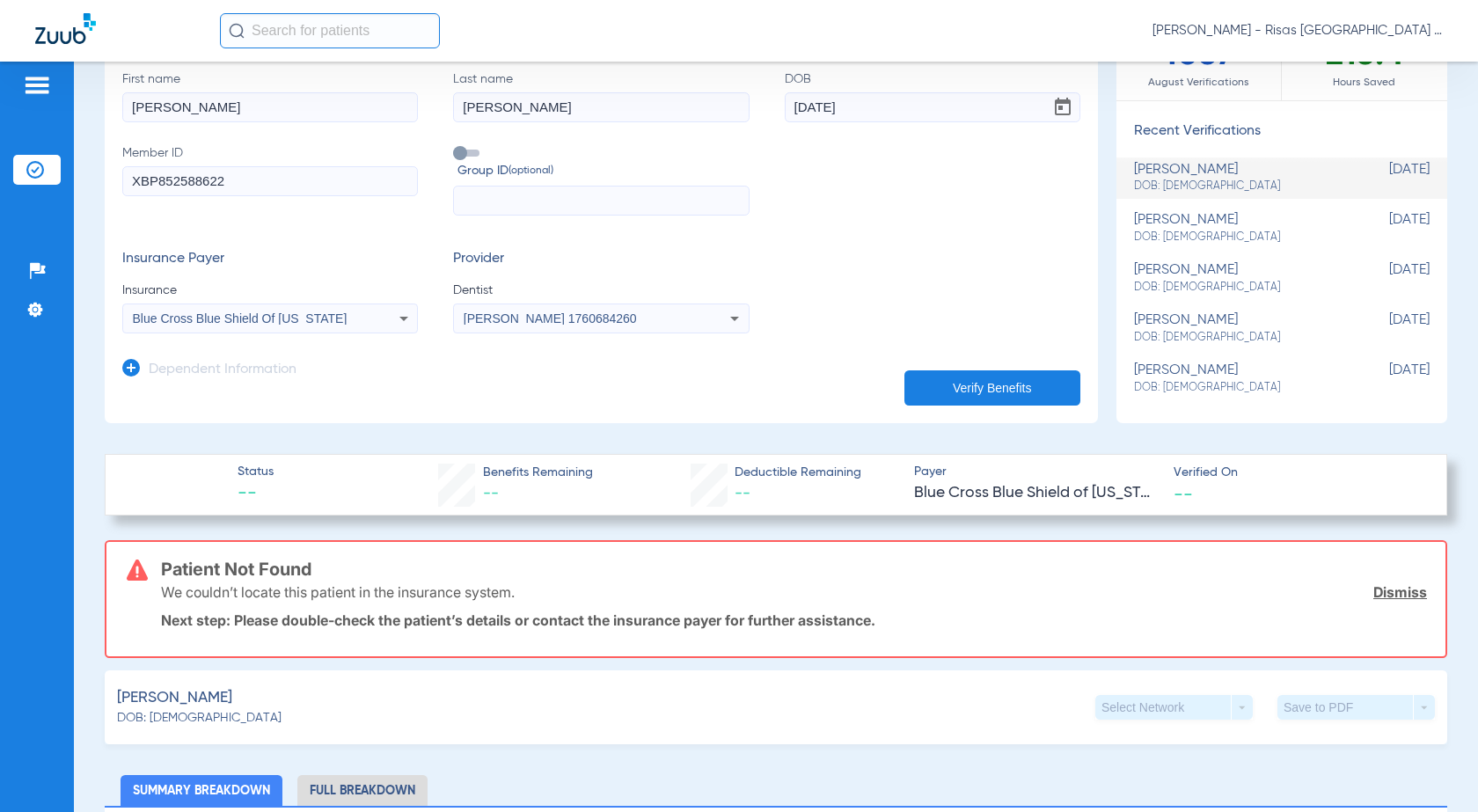
scroll to position [0, 0]
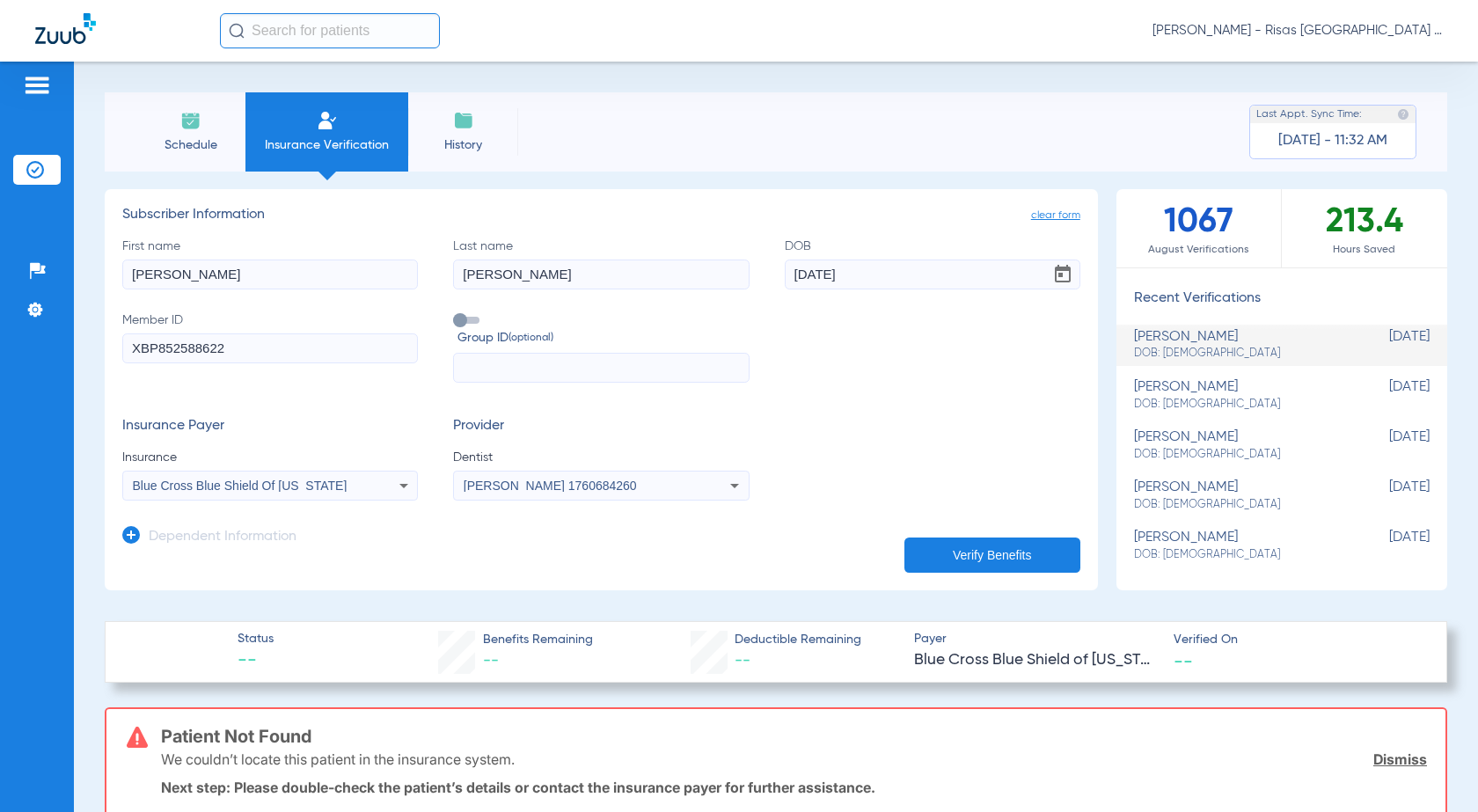
click at [536, 279] on input "Rodriguez" at bounding box center [600, 274] width 296 height 30
click at [556, 269] on input "Rodriguez" at bounding box center [600, 274] width 296 height 30
type input "Rodriguez Esquer"
click at [983, 562] on button "Verify Benefits" at bounding box center [992, 555] width 176 height 35
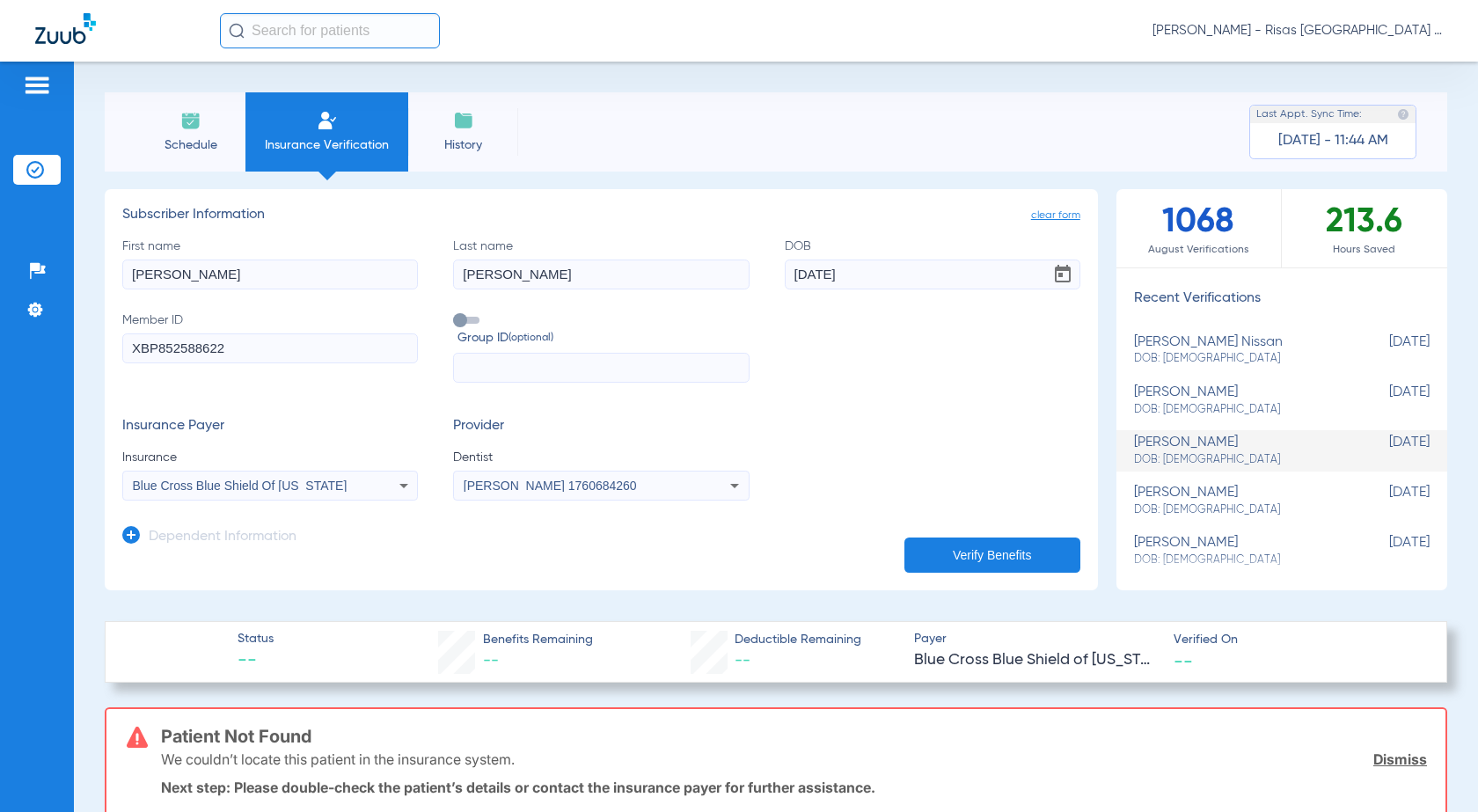
click at [323, 129] on img at bounding box center [327, 120] width 21 height 21
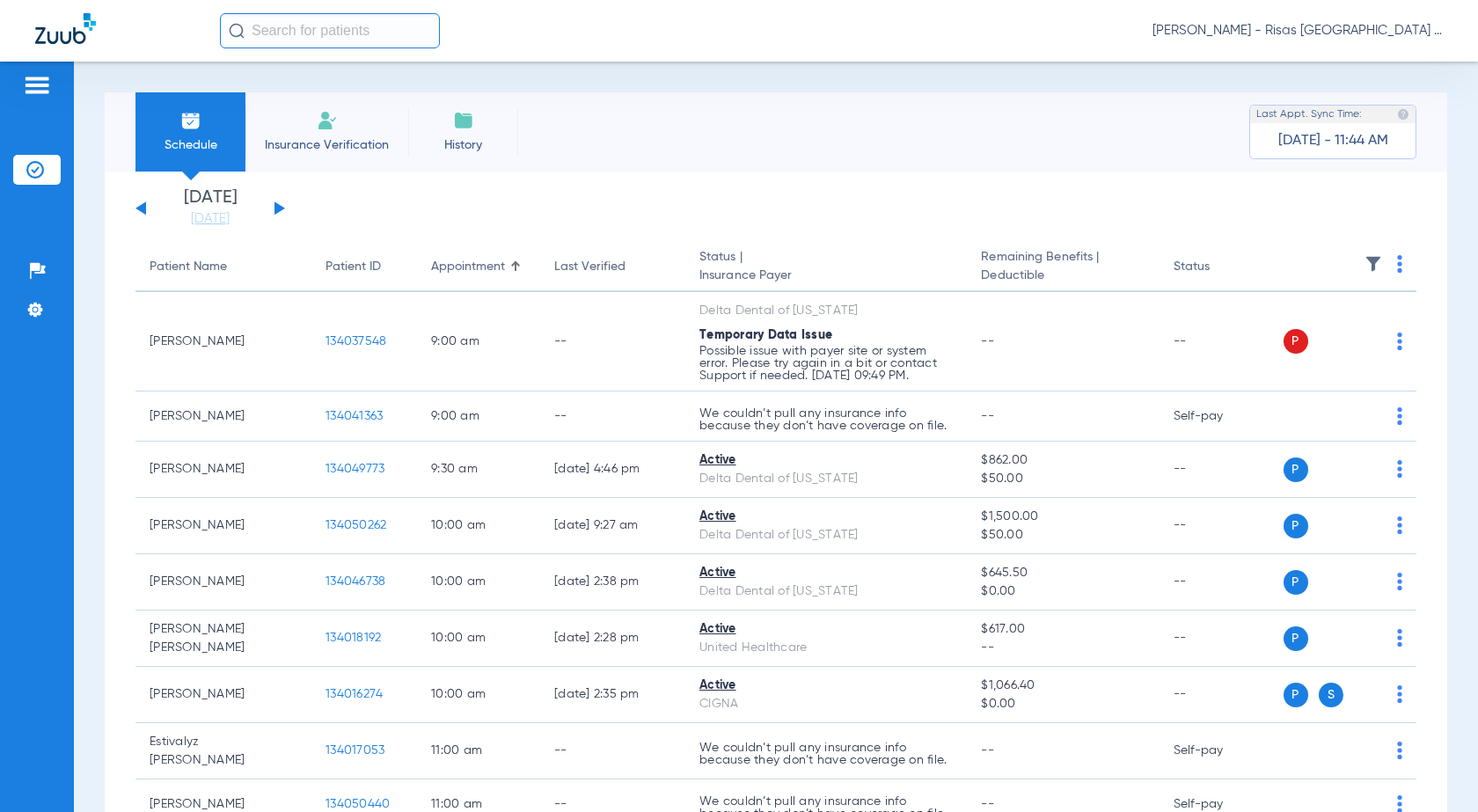
click at [323, 120] on img at bounding box center [327, 120] width 21 height 21
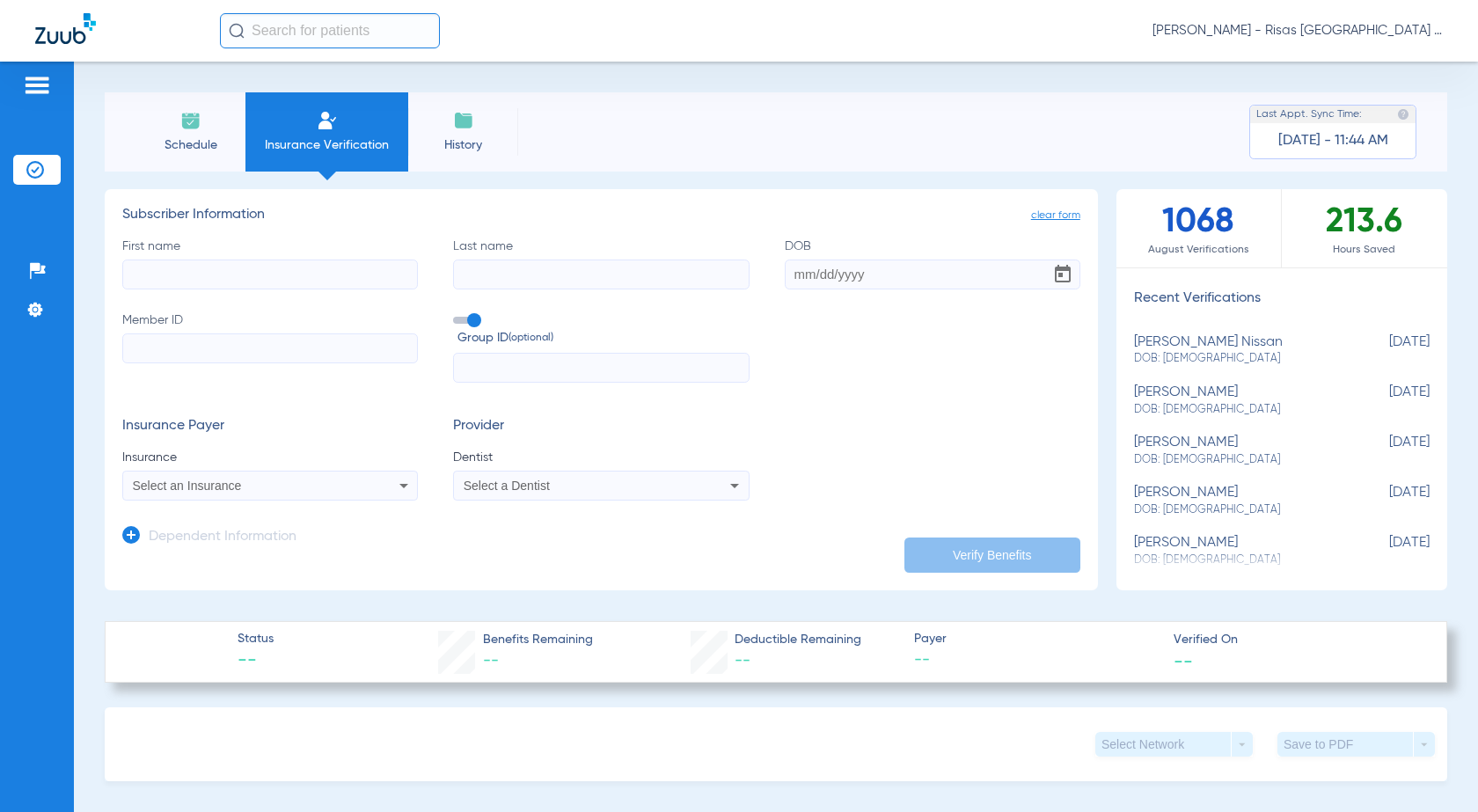
click at [253, 264] on input "First name" at bounding box center [270, 274] width 296 height 30
type input "s"
type input "[PERSON_NAME]"
click at [859, 274] on input "DOB" at bounding box center [933, 274] width 296 height 30
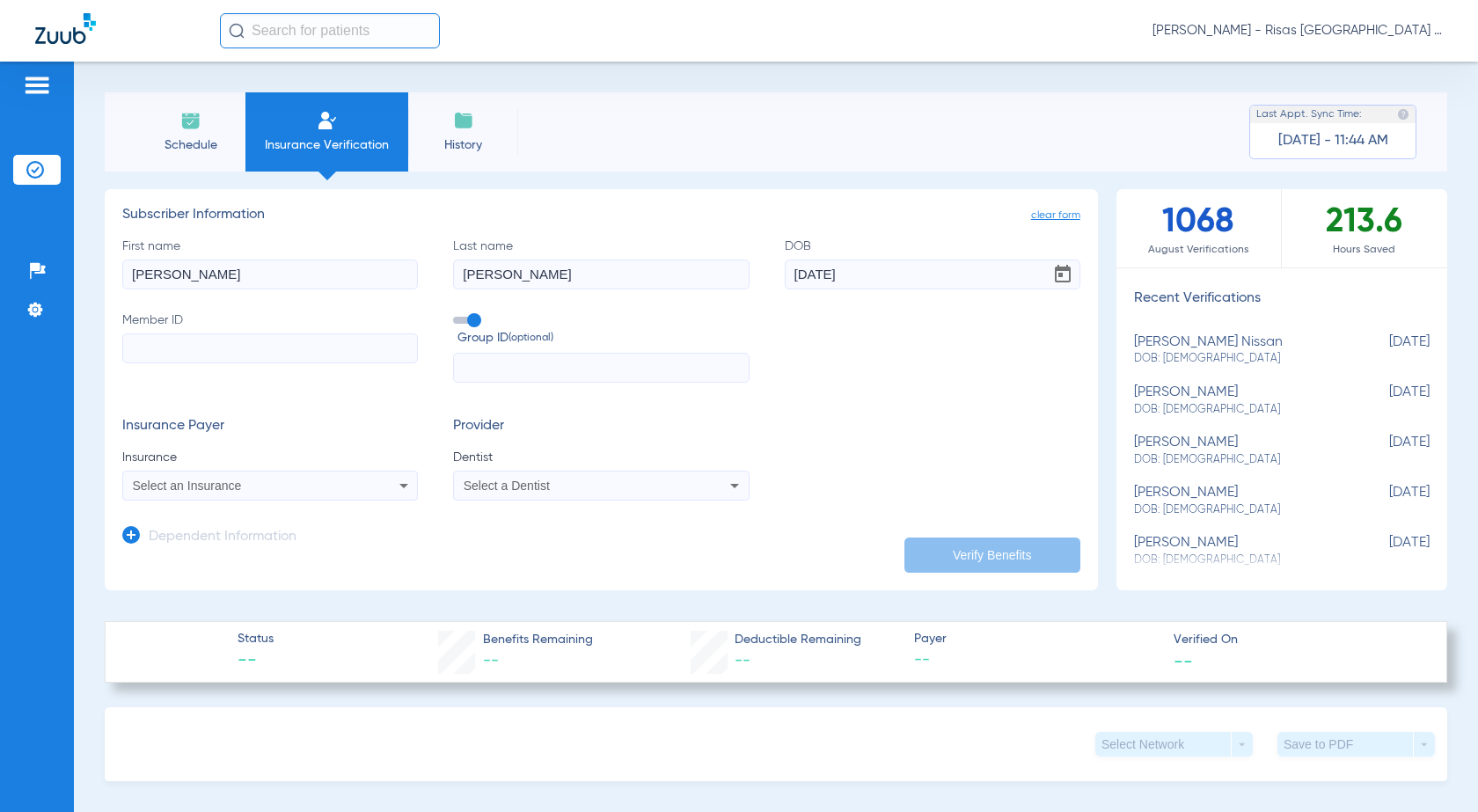
type input "[DATE]"
click at [238, 342] on input "Member ID" at bounding box center [270, 348] width 296 height 30
click at [170, 354] on input "Member ID Required" at bounding box center [270, 348] width 296 height 30
paste input "u9588880101"
click at [149, 350] on input "Uu9588880101" at bounding box center [270, 348] width 296 height 30
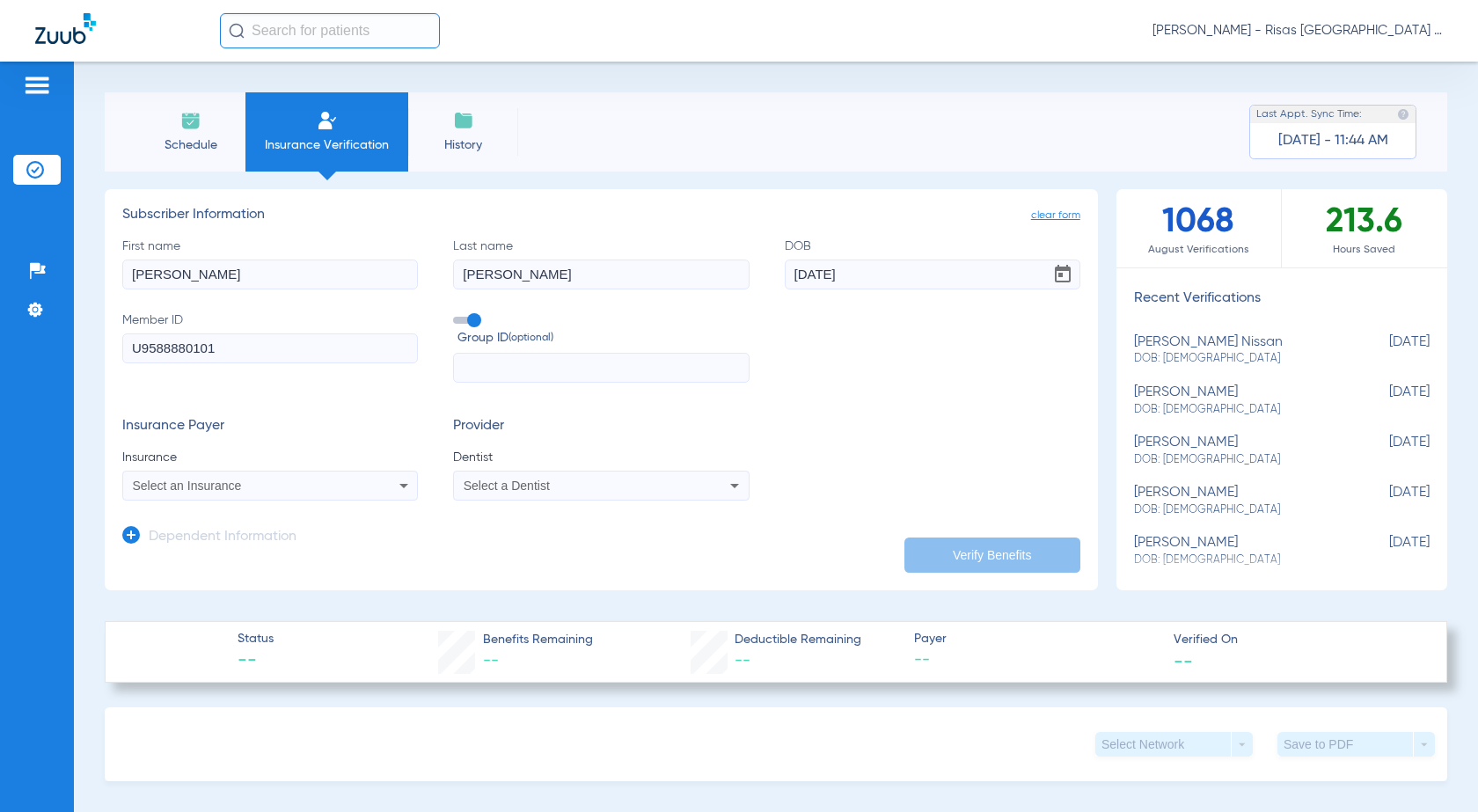
type input "U9588880101"
click at [349, 490] on div "Select an Insurance" at bounding box center [243, 485] width 221 height 12
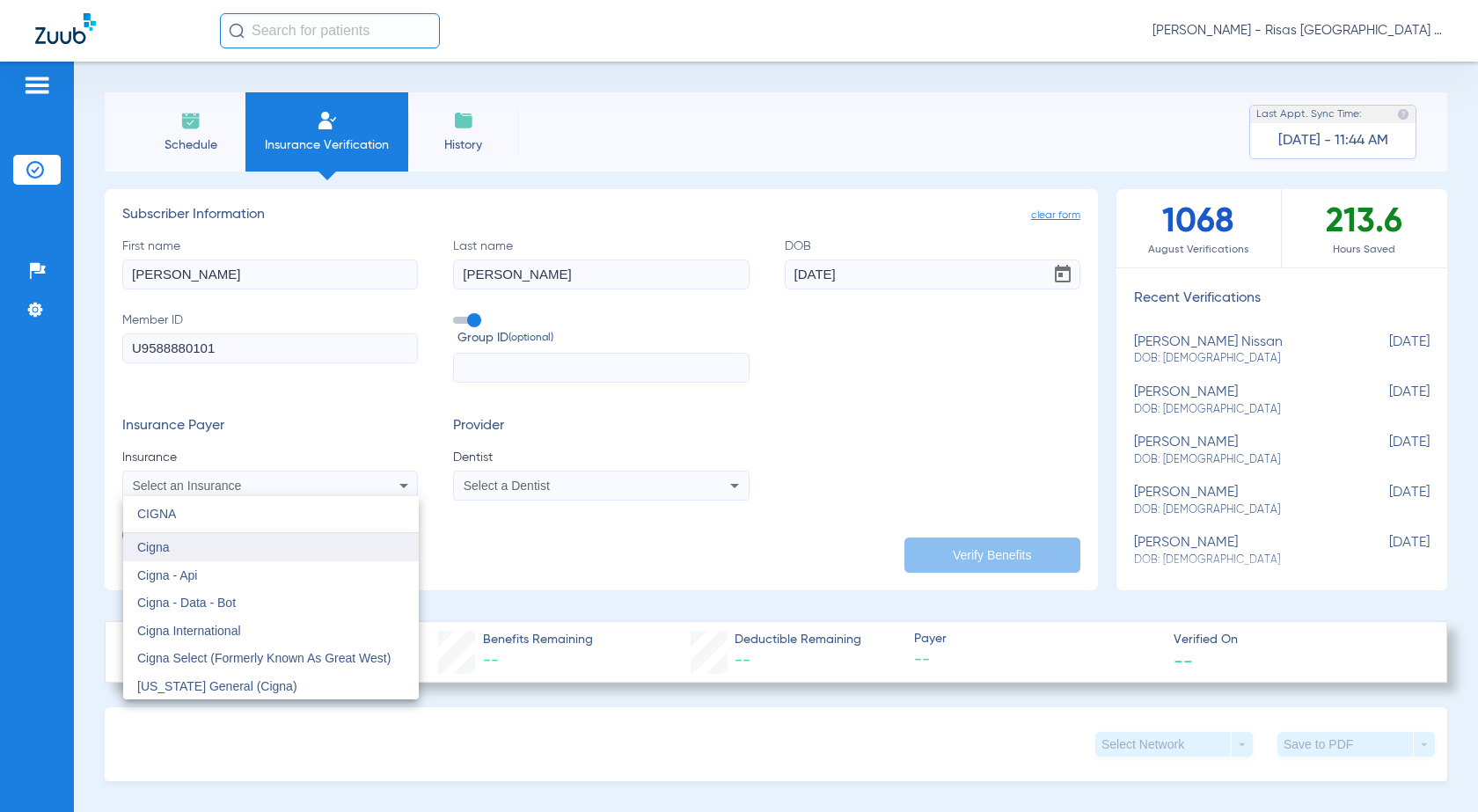
type input "CIGNA"
click at [162, 546] on span "Cigna" at bounding box center [153, 547] width 32 height 14
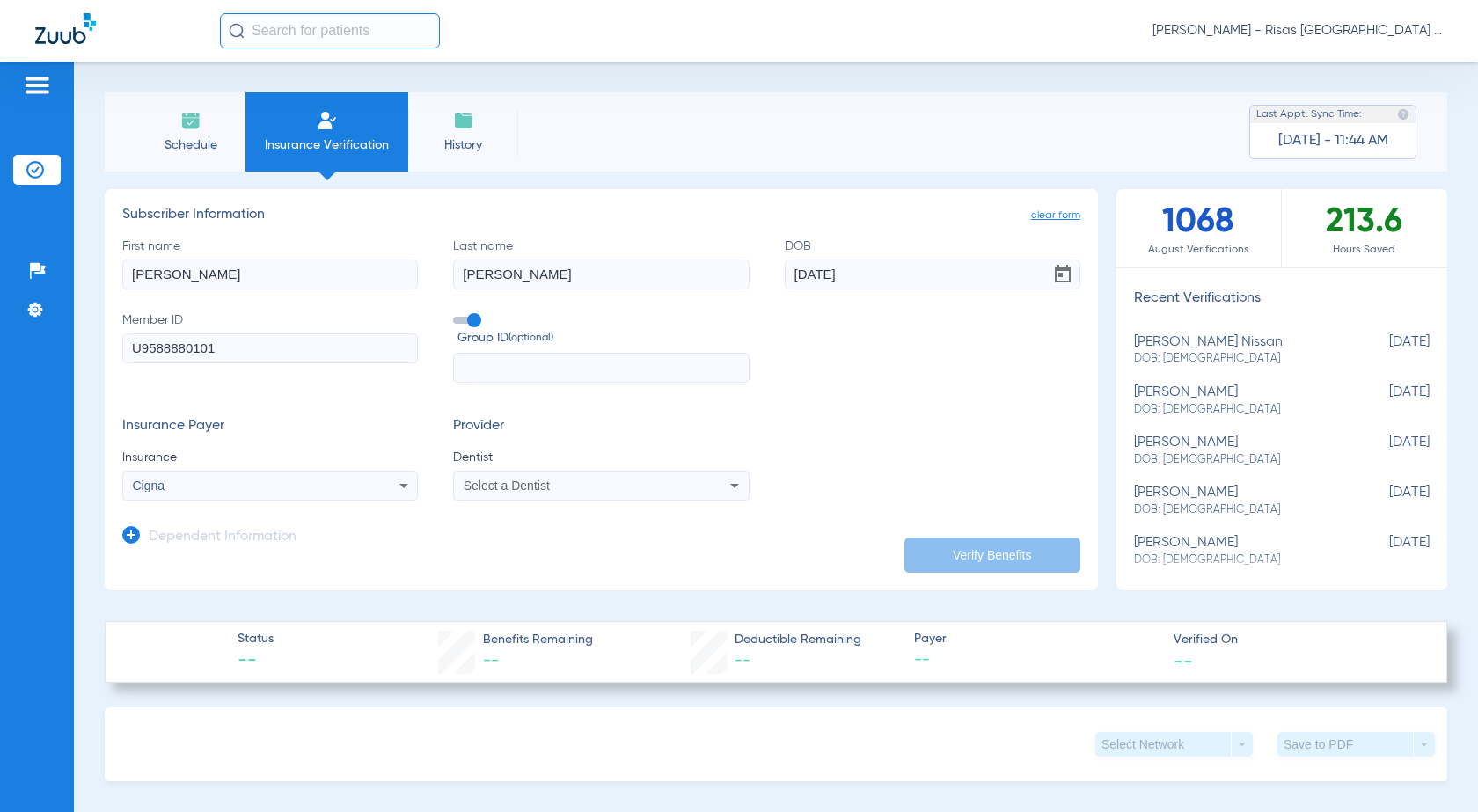
click at [487, 489] on span "Select a Dentist" at bounding box center [506, 485] width 86 height 14
type input "M"
type input "SUN"
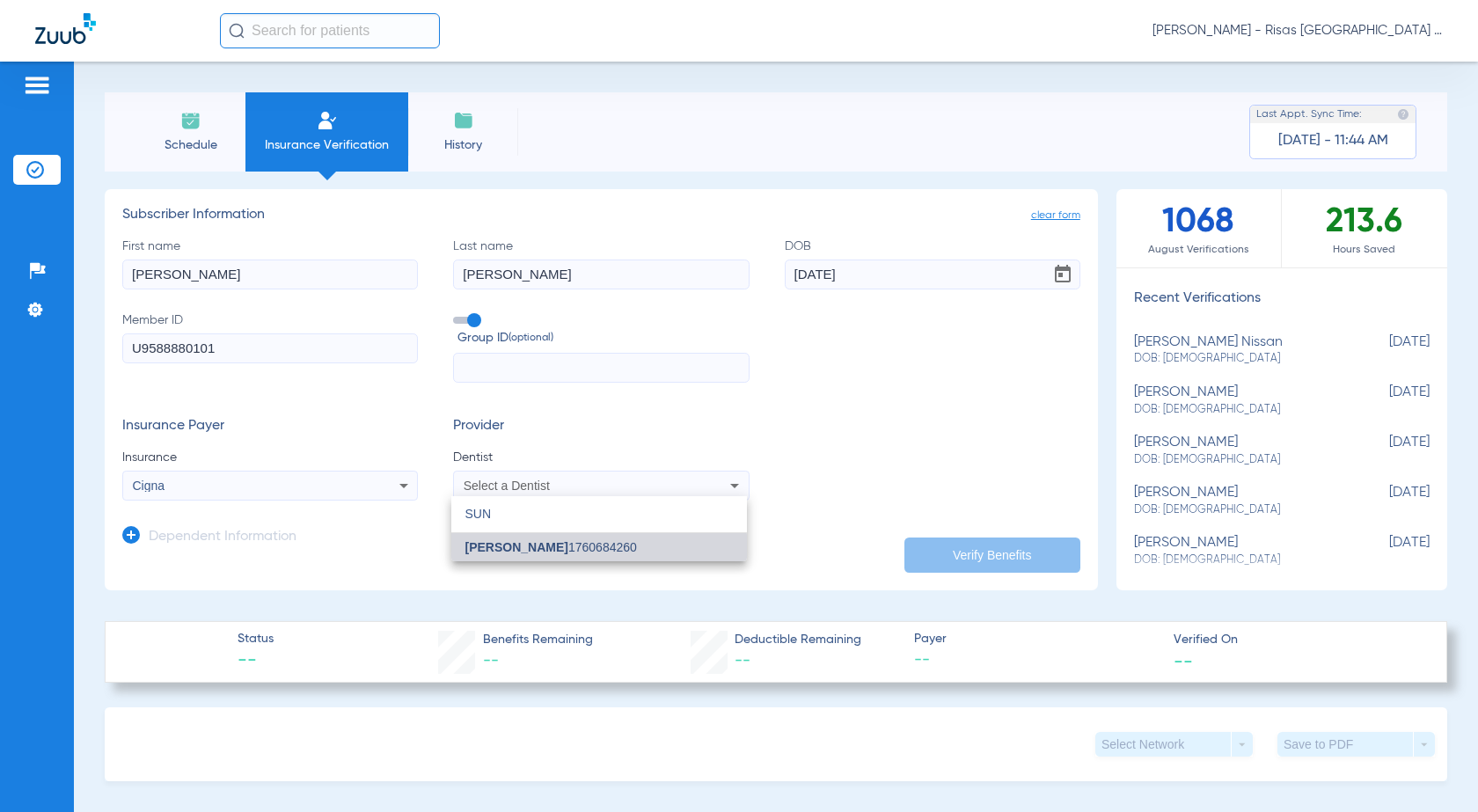
click at [594, 551] on span "[PERSON_NAME] 1760684260" at bounding box center [551, 547] width 172 height 12
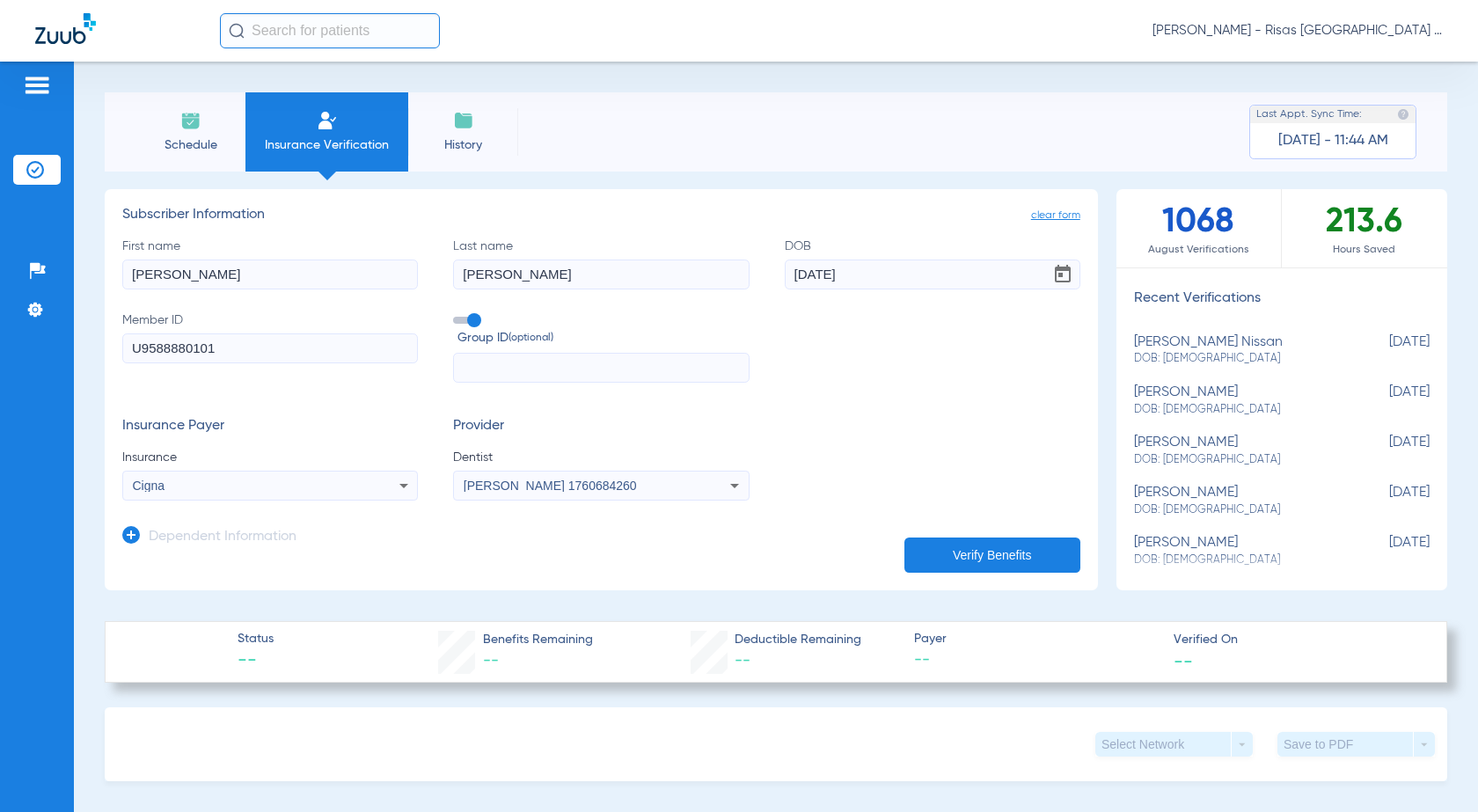
click at [468, 360] on input "text" at bounding box center [600, 368] width 296 height 30
paste input "0631662"
type input "0631662"
click at [978, 559] on button "Verify Benefits" at bounding box center [992, 555] width 176 height 35
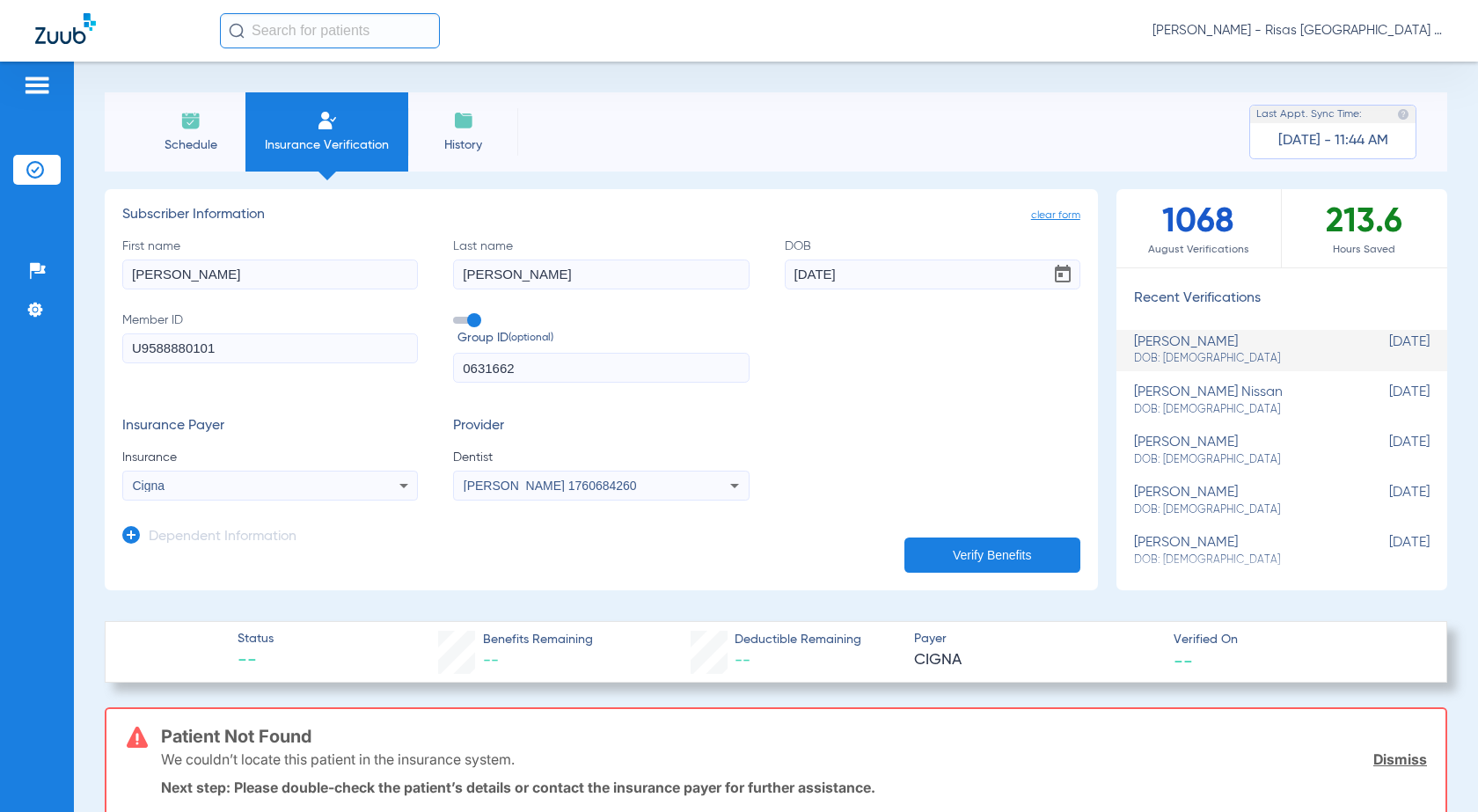
drag, startPoint x: 228, startPoint y: 359, endPoint x: 125, endPoint y: 344, distance: 104.1
click at [125, 344] on input "U9588880101" at bounding box center [270, 348] width 296 height 30
click at [241, 346] on input "U9588880101" at bounding box center [270, 348] width 296 height 30
type input "U95888801"
click at [992, 552] on button "Verify Benefits" at bounding box center [992, 555] width 176 height 35
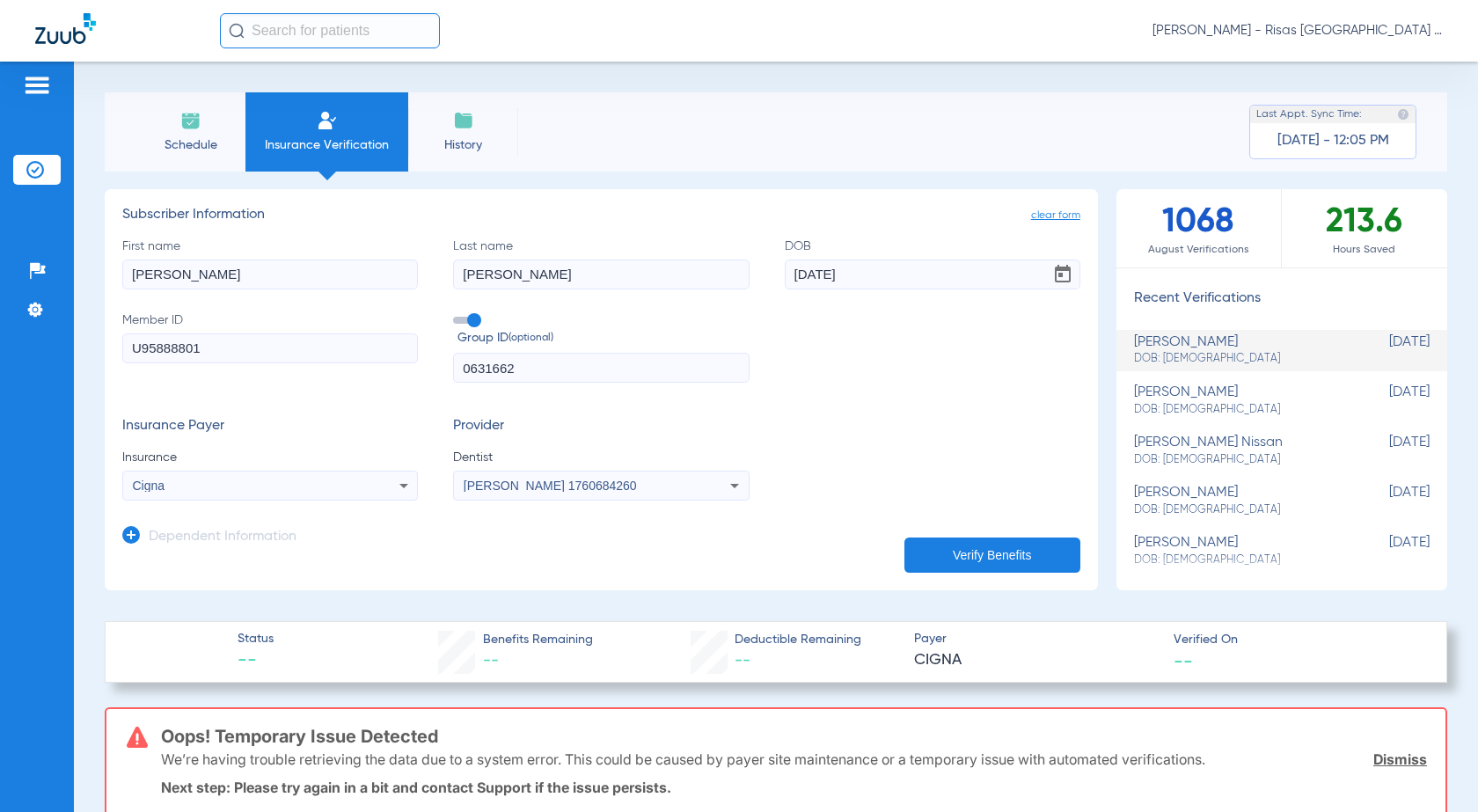
drag, startPoint x: 362, startPoint y: 295, endPoint x: 268, endPoint y: 297, distance: 94.0
click at [268, 297] on div "First name [PERSON_NAME] Last name [PERSON_NAME] DOB [DEMOGRAPHIC_DATA] Member …" at bounding box center [600, 310] width 958 height 146
paste input "[PERSON_NAME]"
type input "[PERSON_NAME]"
drag, startPoint x: 46, startPoint y: 270, endPoint x: 0, endPoint y: 264, distance: 46.4
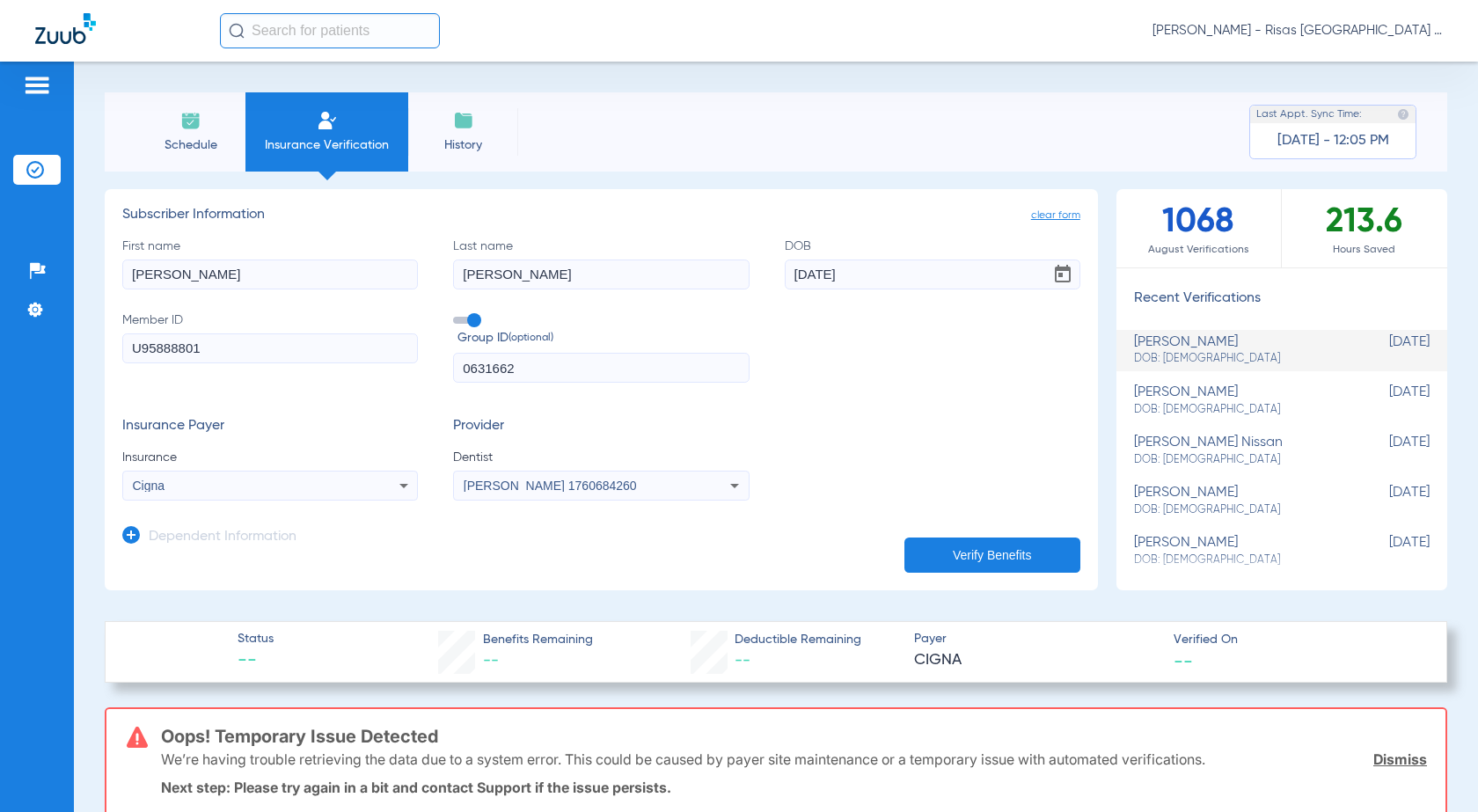
click at [0, 264] on div "Patients Insurance Verification Setup Help Center Settings Schedule Insurance V…" at bounding box center [739, 467] width 1478 height 812
type input "s"
type input "[PERSON_NAME]"
click at [957, 552] on button "Verify Benefits" at bounding box center [992, 555] width 176 height 35
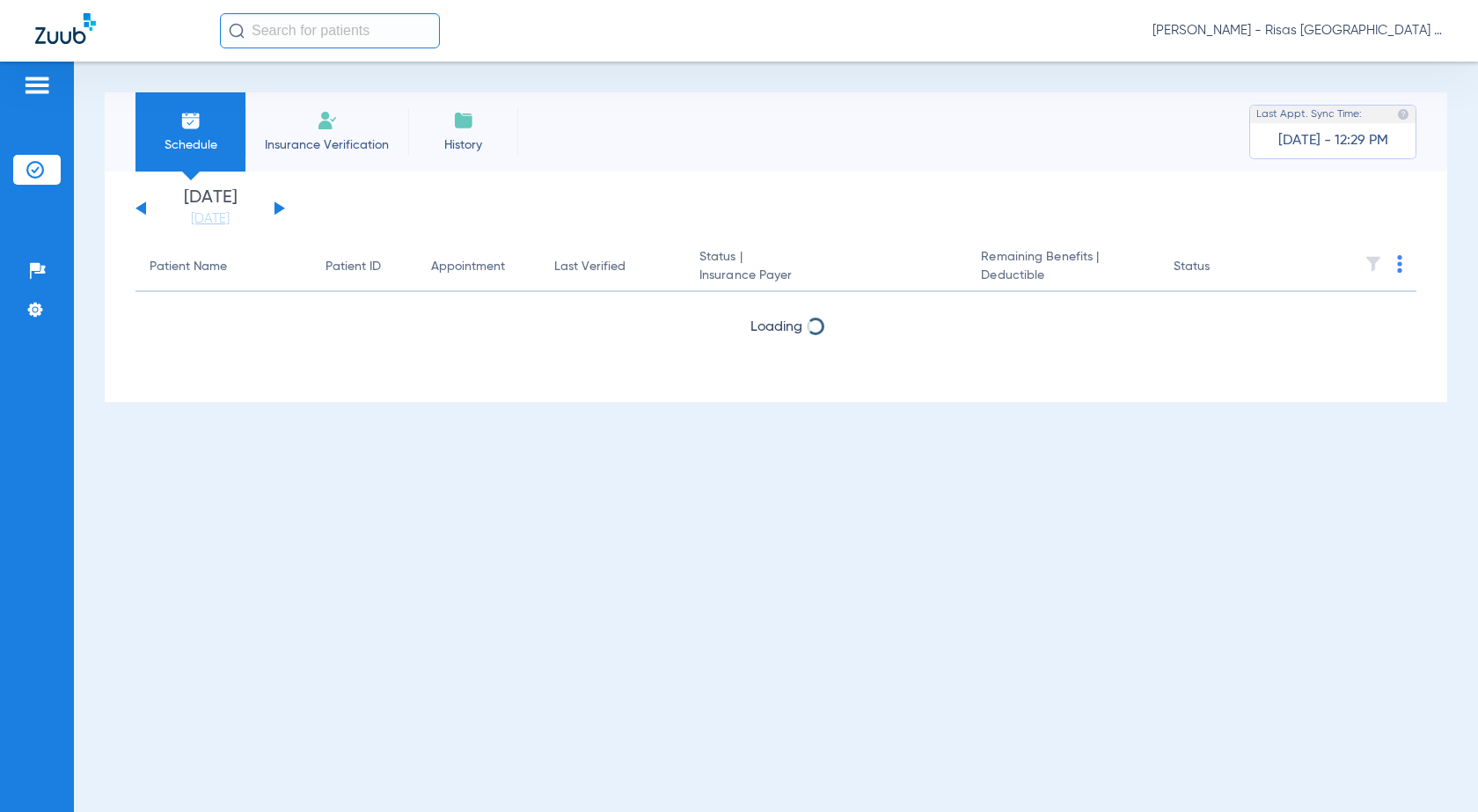
click at [327, 127] on img at bounding box center [327, 120] width 21 height 21
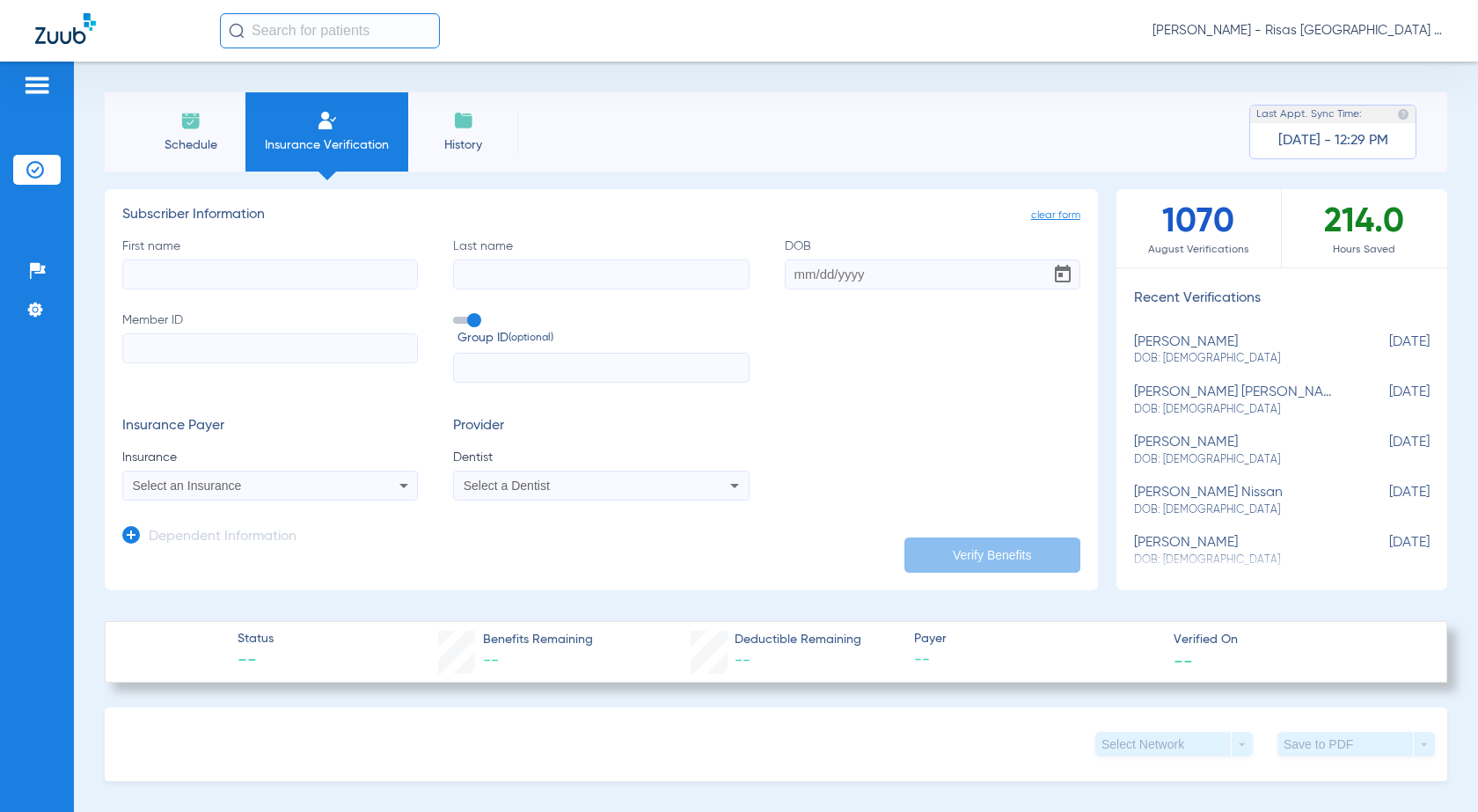
click at [218, 348] on input "Member ID" at bounding box center [270, 348] width 296 height 30
paste input "765091121"
type input "765091121"
click at [188, 277] on input "First name" at bounding box center [270, 274] width 296 height 30
paste input "[PERSON_NAME]"
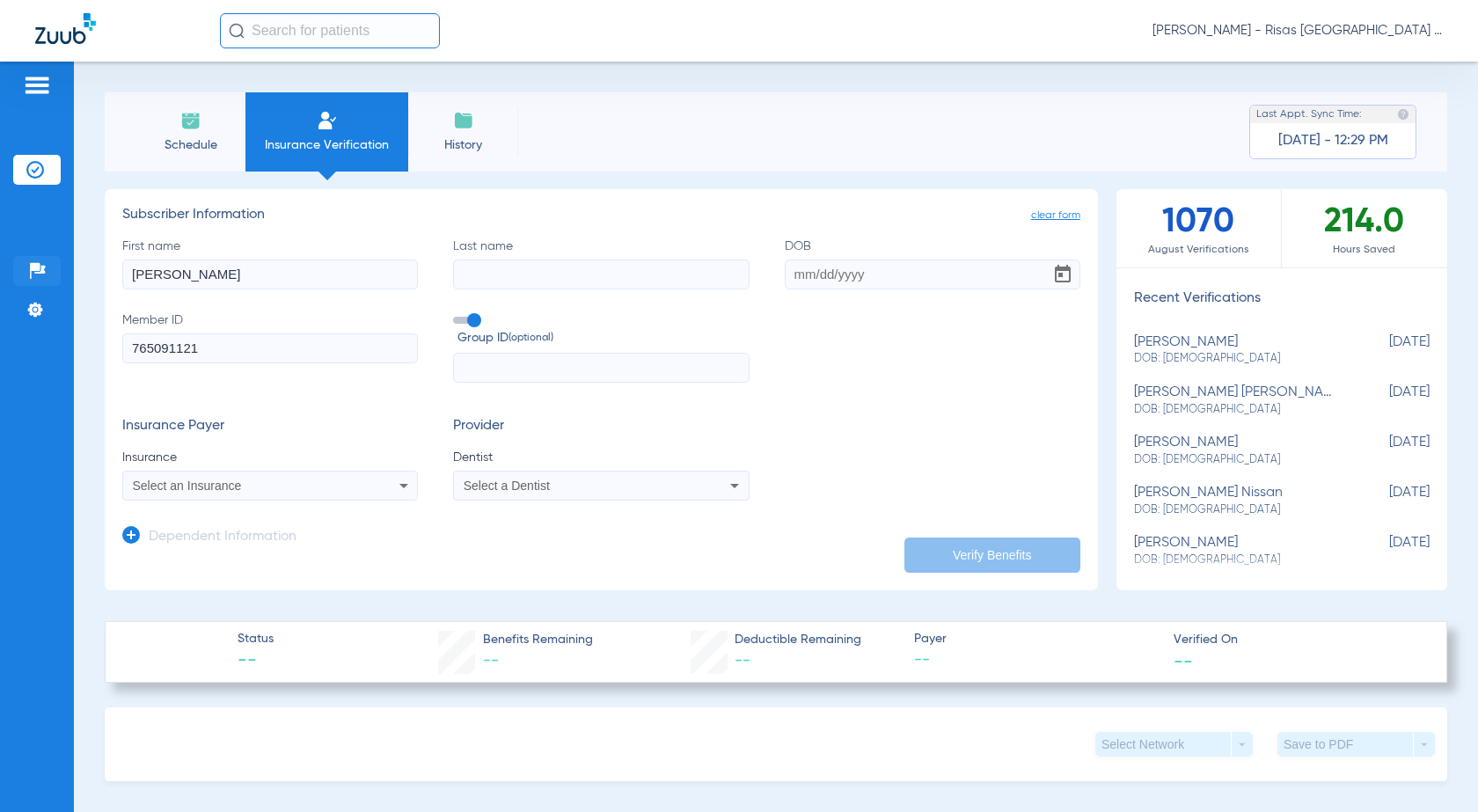
drag, startPoint x: 188, startPoint y: 277, endPoint x: 13, endPoint y: 274, distance: 175.0
click at [14, 277] on div "Patients Insurance Verification Setup Help Center Settings Schedule Insurance V…" at bounding box center [739, 467] width 1478 height 812
type input "[PERSON_NAME]"
click at [482, 271] on input "Last name" at bounding box center [600, 274] width 296 height 30
type input "Armenta"
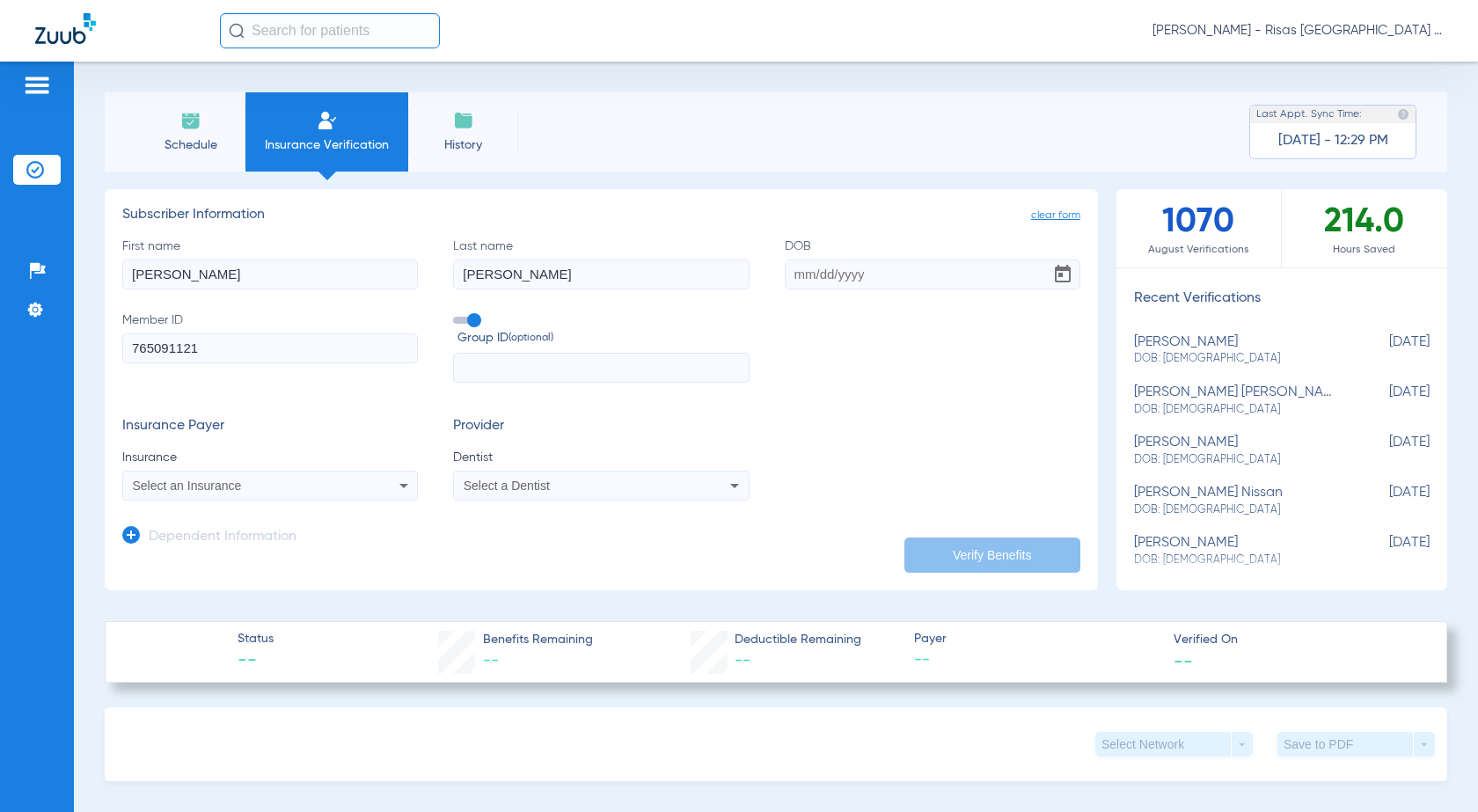
click at [794, 270] on input "DOB" at bounding box center [933, 274] width 296 height 30
type input "02/20/2001"
click at [268, 484] on div "Select an Insurance" at bounding box center [243, 485] width 221 height 12
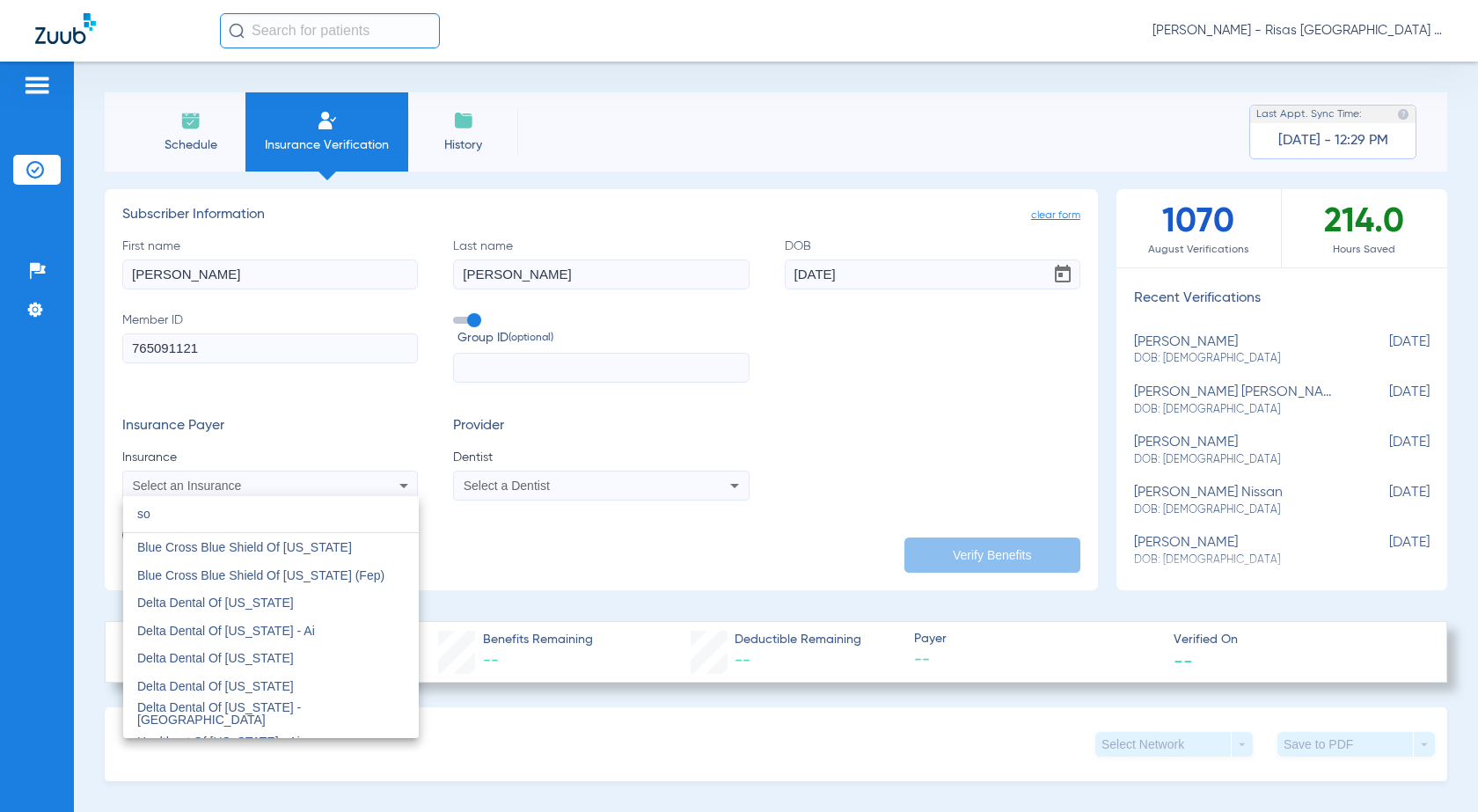
type input "s"
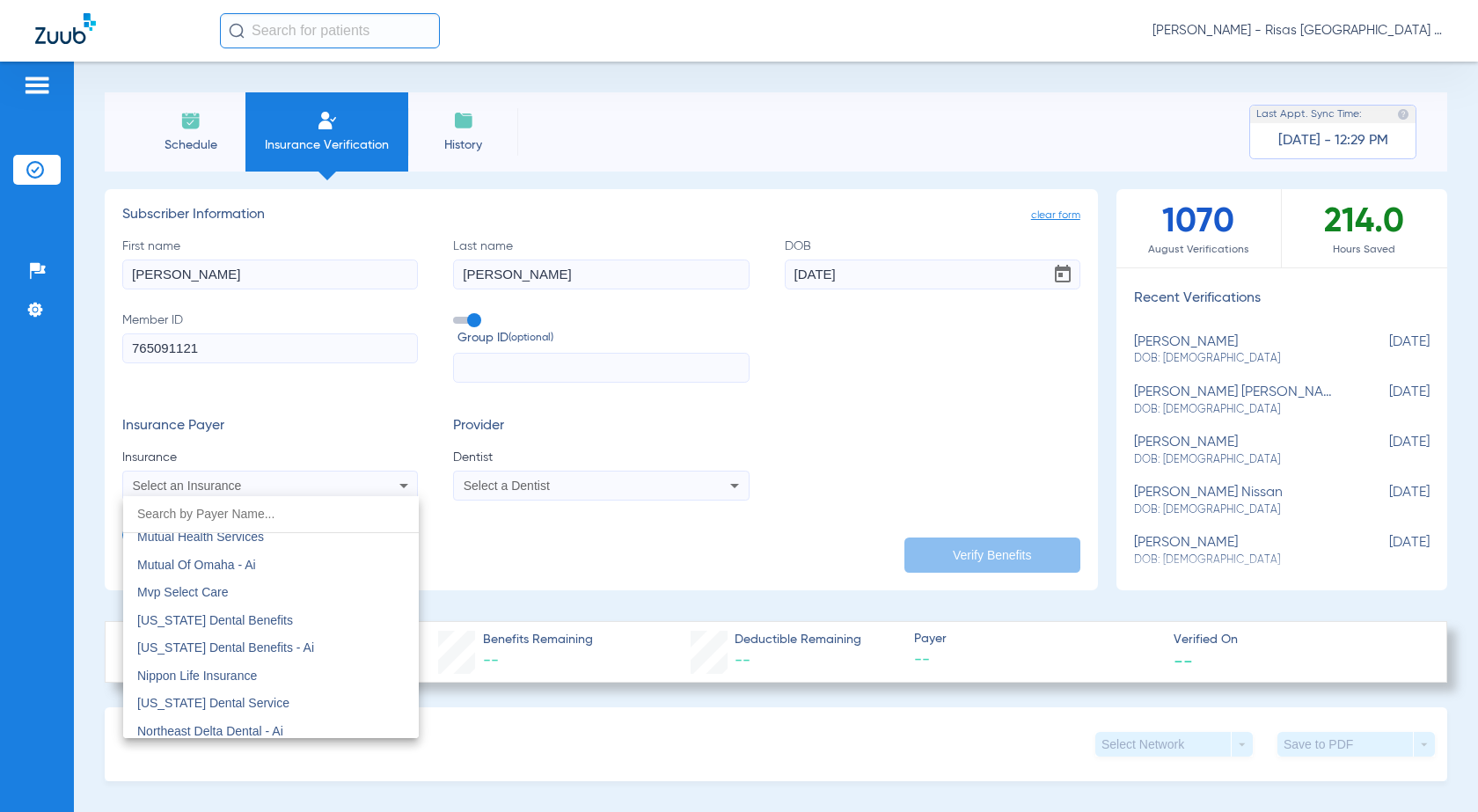
scroll to position [9062, 0]
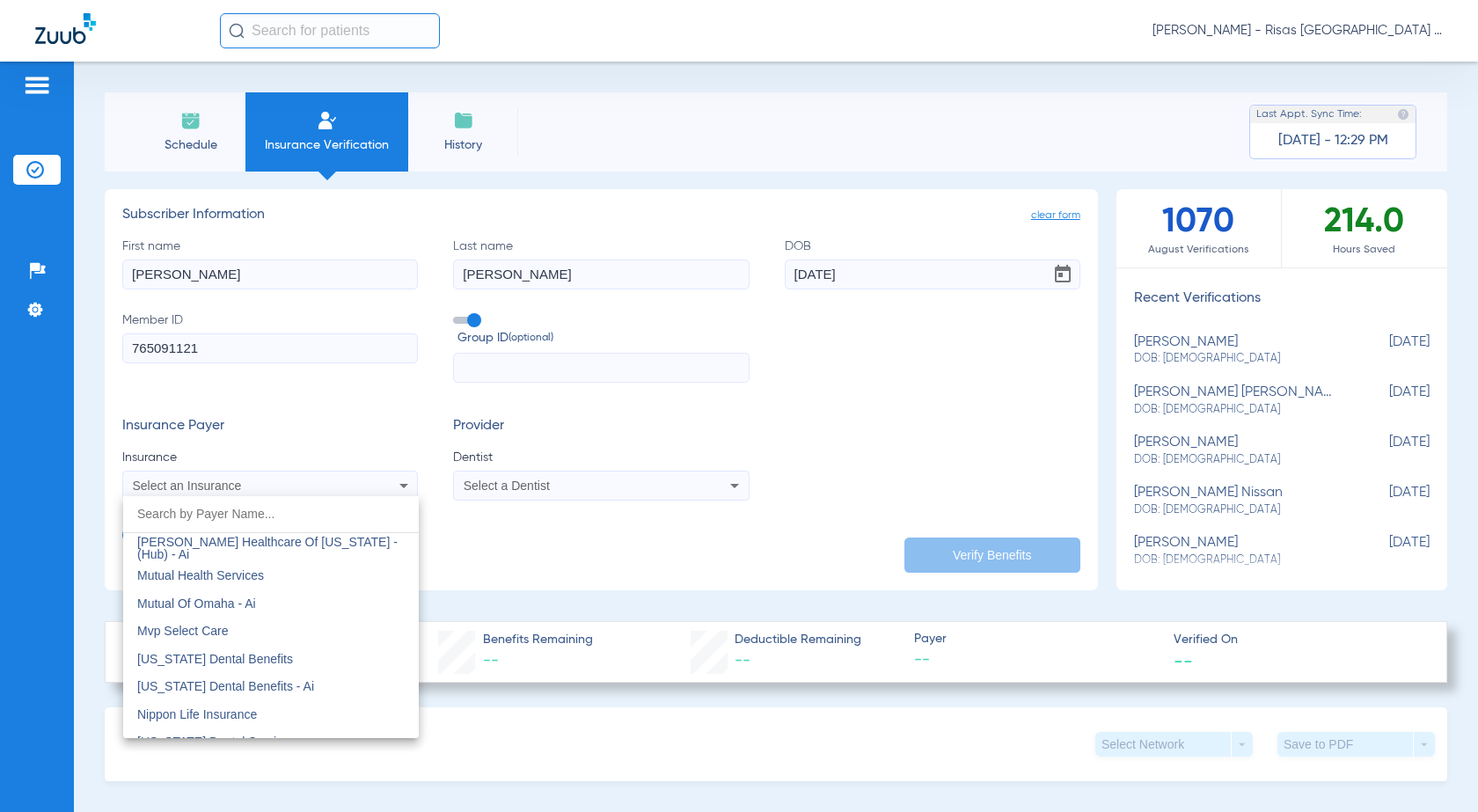
click at [491, 540] on div at bounding box center [739, 406] width 1478 height 812
